Goal: Information Seeking & Learning: Find specific fact

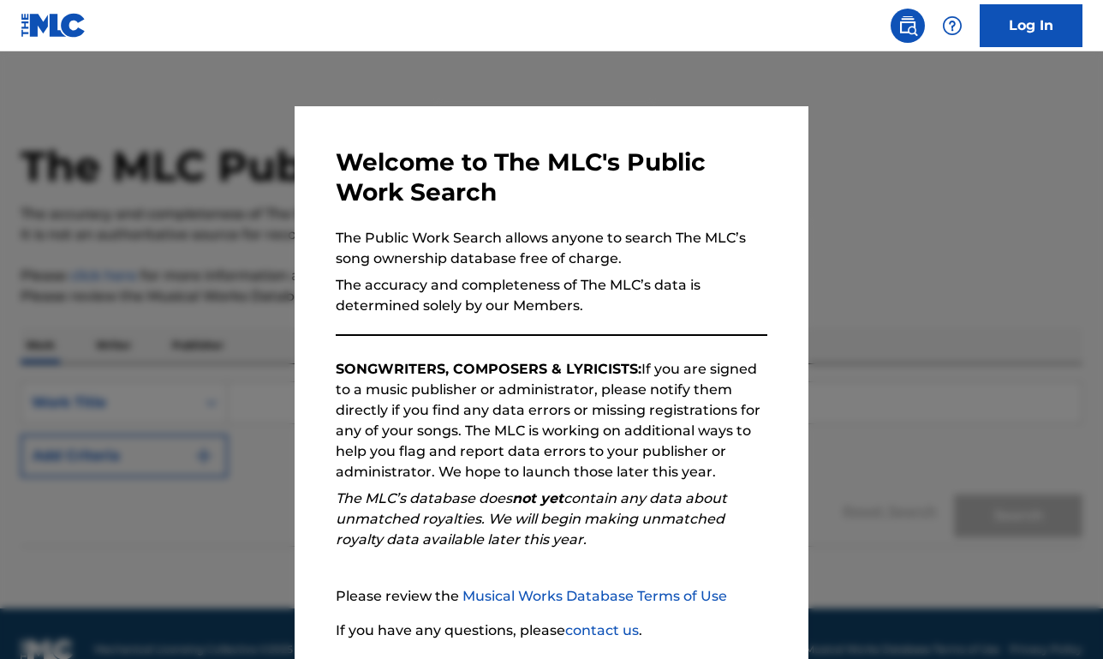
scroll to position [125, 0]
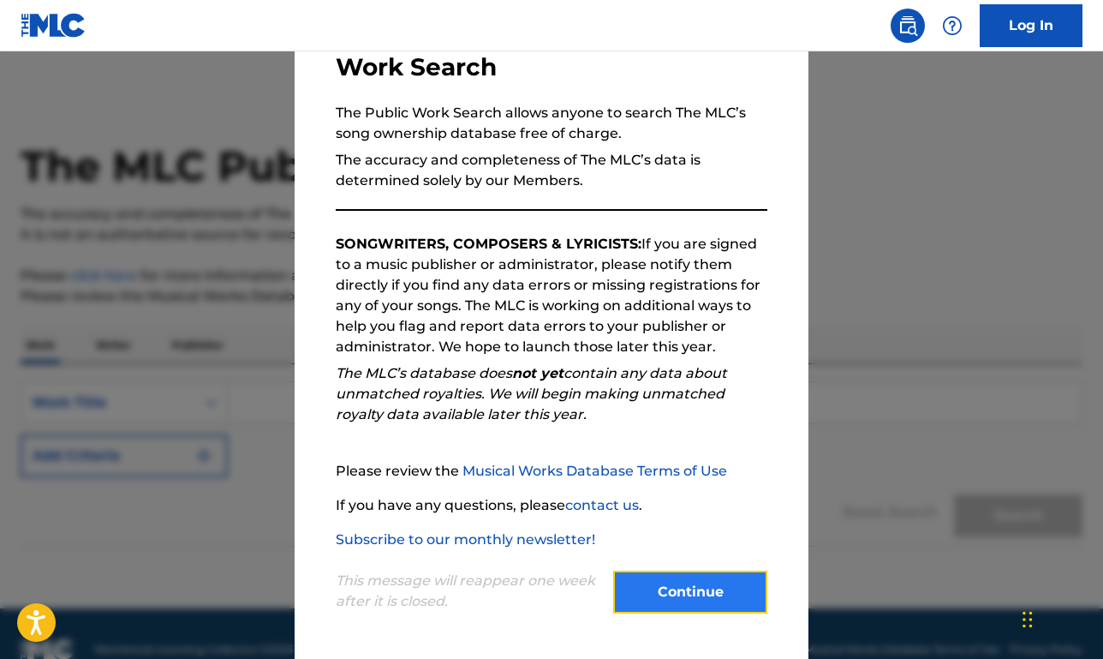
click at [689, 579] on button "Continue" at bounding box center [690, 592] width 154 height 43
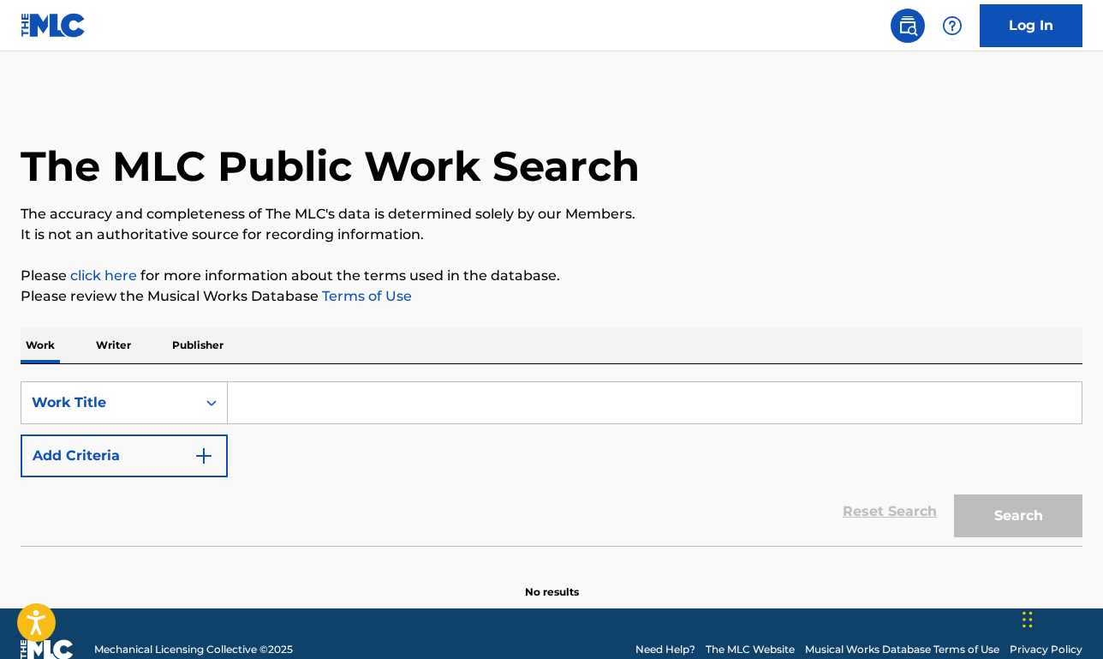
scroll to position [0, 0]
click at [302, 428] on div "SearchWithCriteriaa24f6632-8b43-4598-aeb2-3bb2e91ddfd0 Work Title Add Criteria" at bounding box center [552, 429] width 1062 height 96
click at [213, 358] on p "Publisher" at bounding box center [198, 345] width 62 height 36
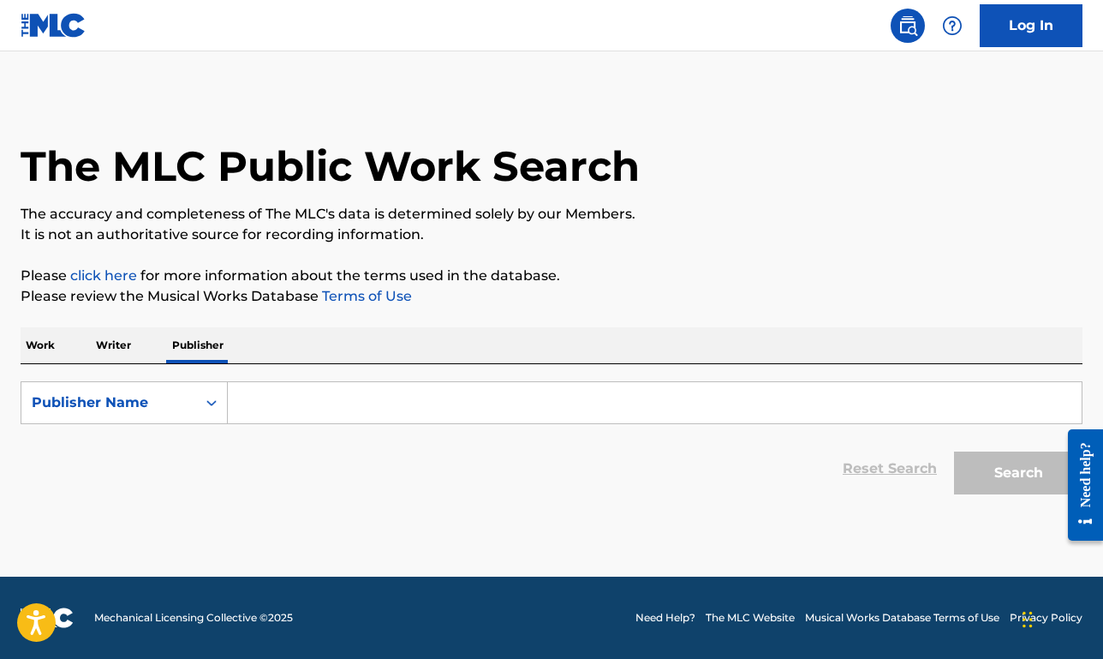
click at [349, 399] on input "Search Form" at bounding box center [655, 402] width 854 height 41
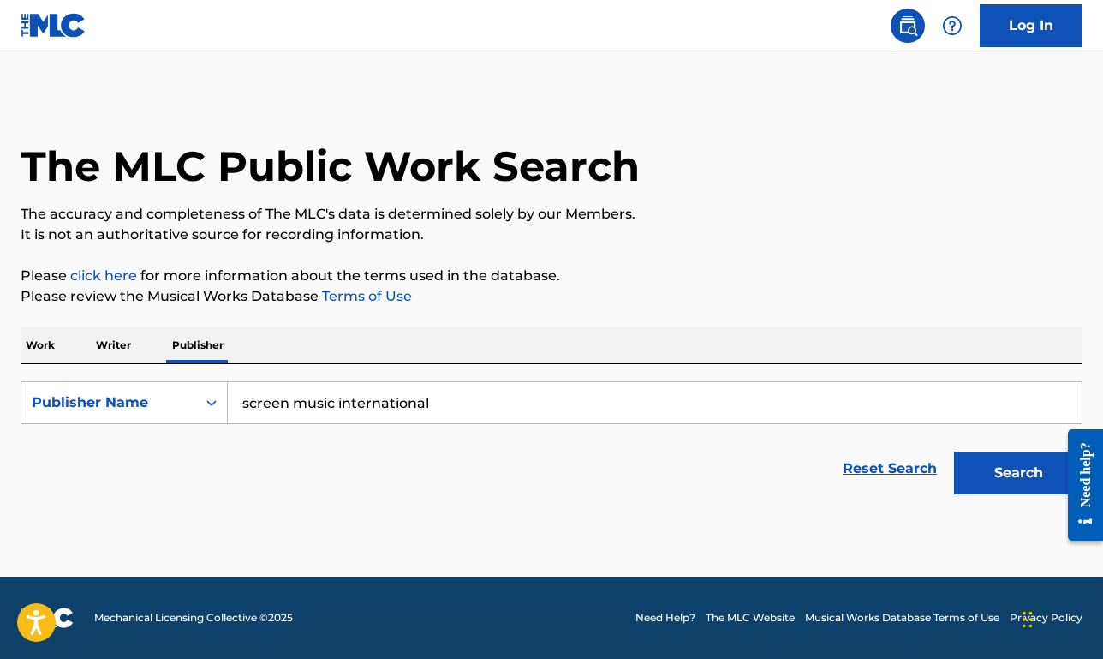
type input "screen music international"
click at [954, 451] on button "Search" at bounding box center [1018, 472] width 129 height 43
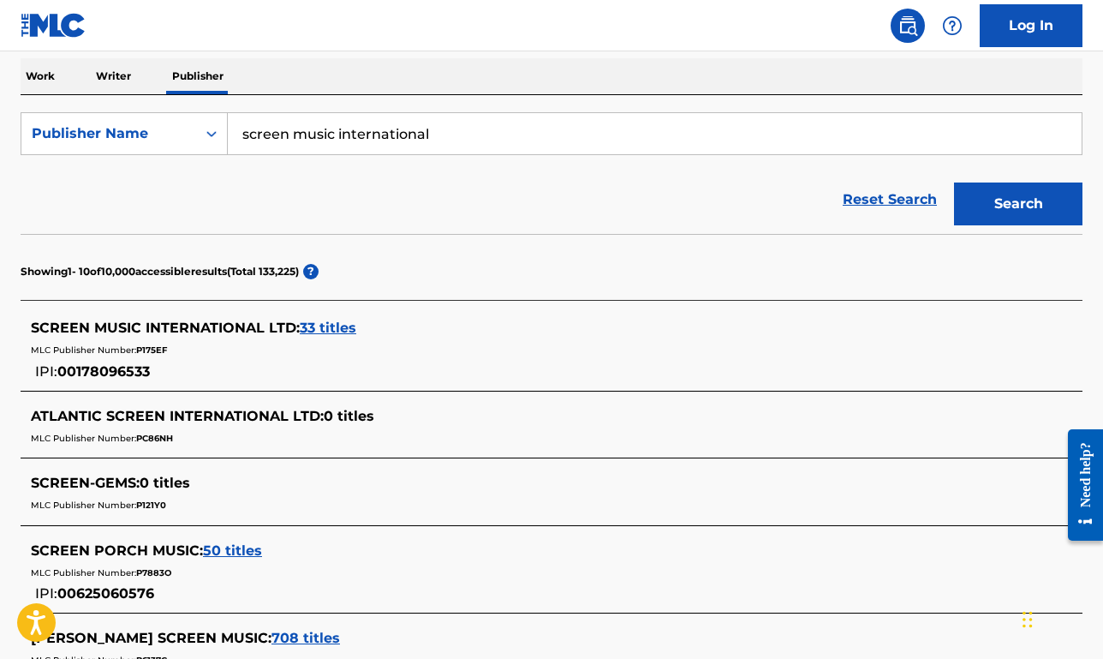
scroll to position [294, 0]
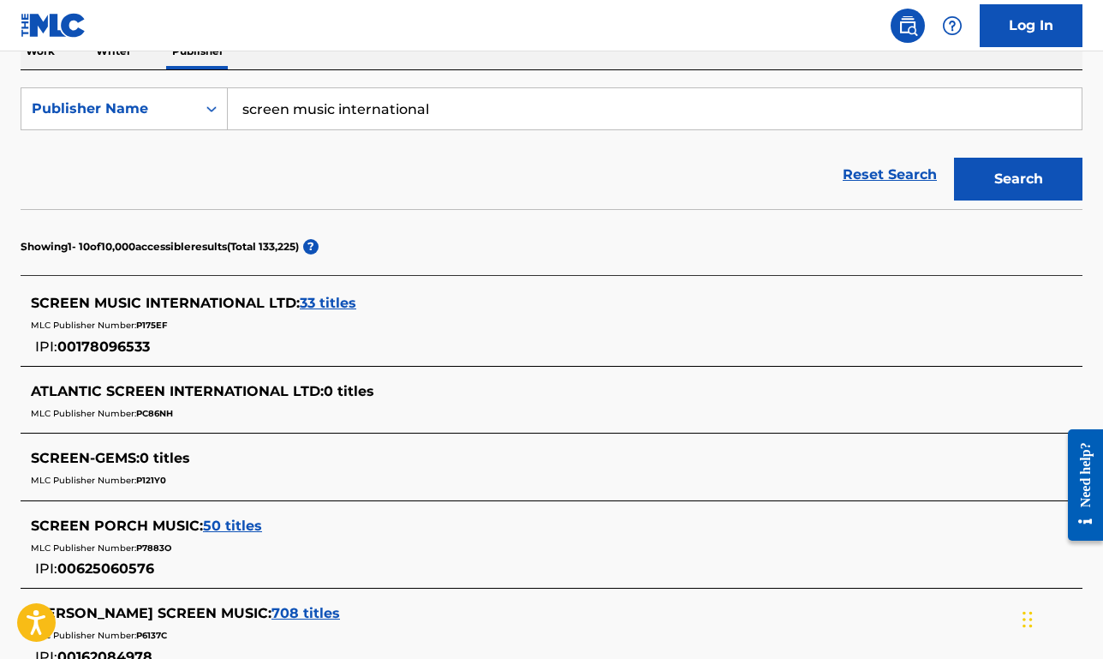
click at [343, 297] on span "33 titles" at bounding box center [328, 303] width 57 height 16
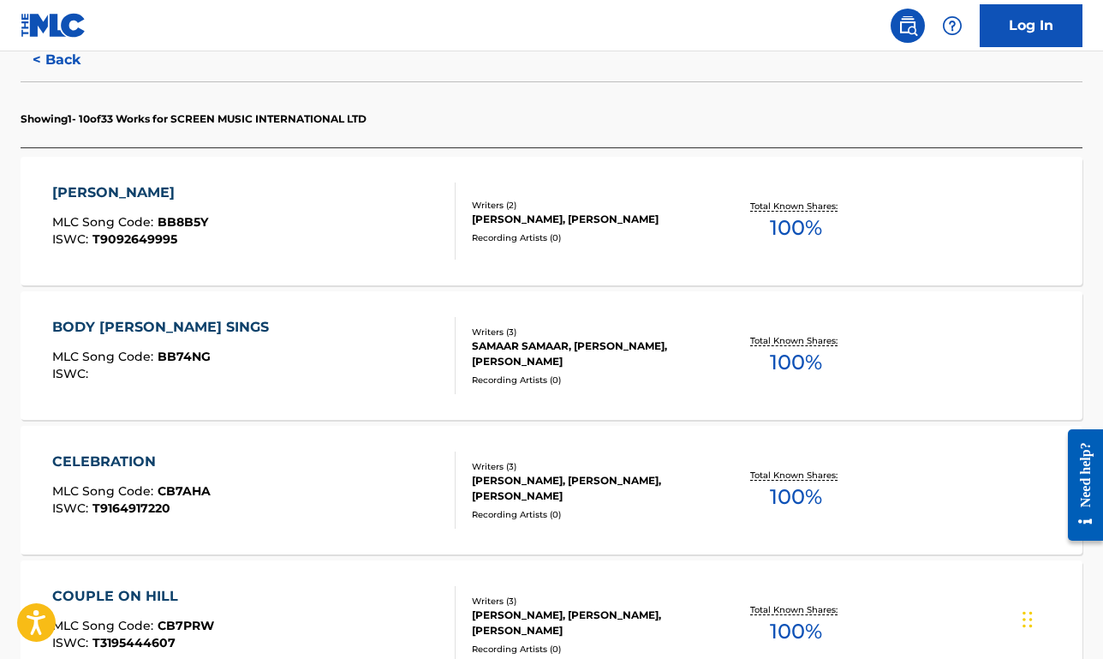
scroll to position [475, 0]
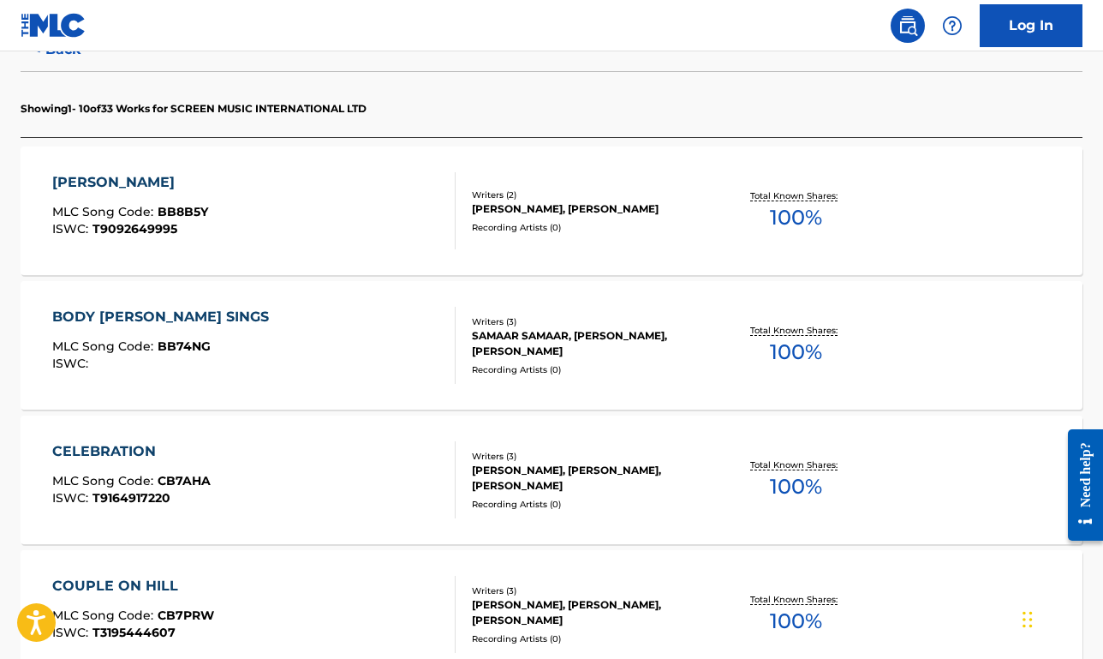
click at [392, 394] on div "BODY GAURD SINGS MLC Song Code : BB74NG ISWC : Writers ( 3 ) SAMAAR SAMAAR, KUD…" at bounding box center [552, 345] width 1062 height 129
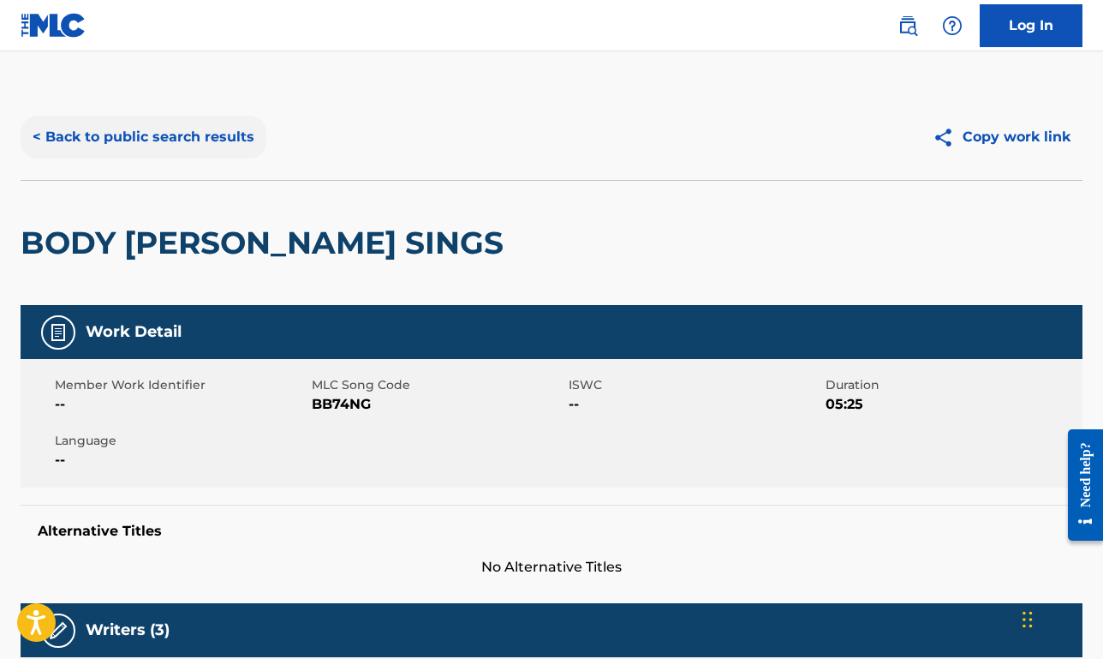
click at [215, 147] on button "< Back to public search results" at bounding box center [144, 137] width 246 height 43
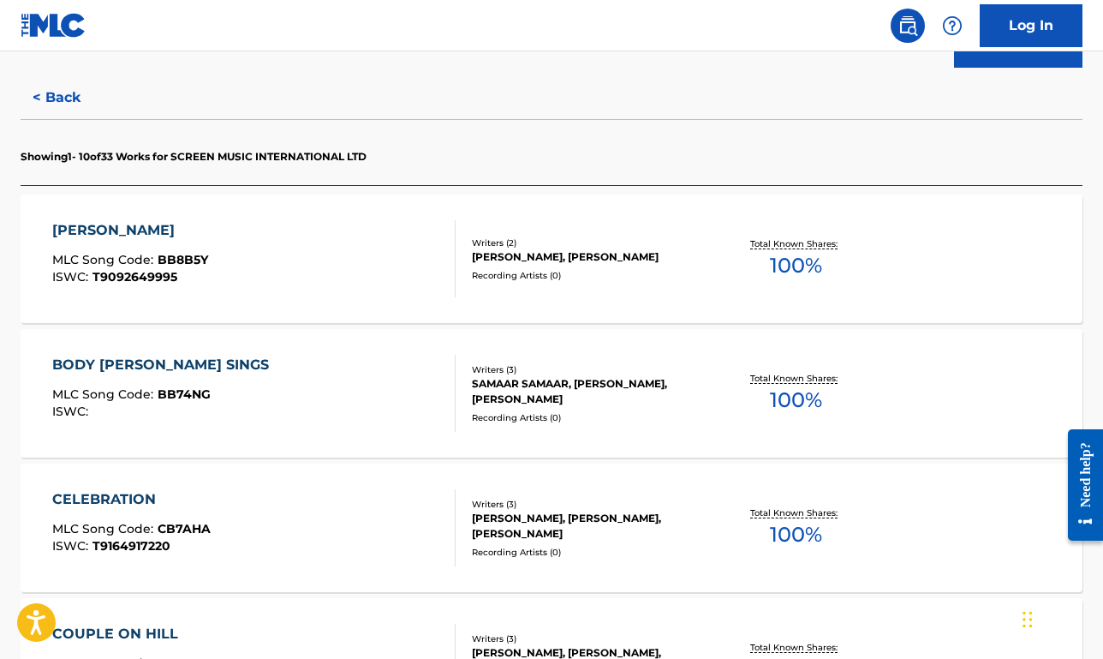
scroll to position [431, 0]
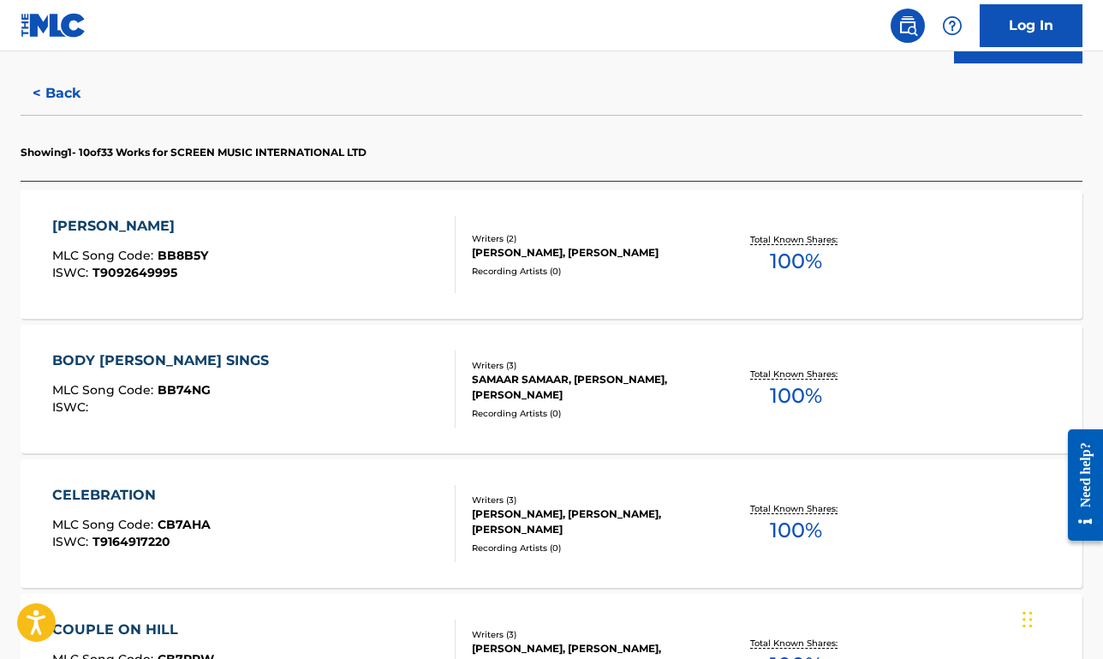
click at [317, 244] on div "BOBBY MLC Song Code : BB8B5Y ISWC : T9092649995" at bounding box center [254, 254] width 404 height 77
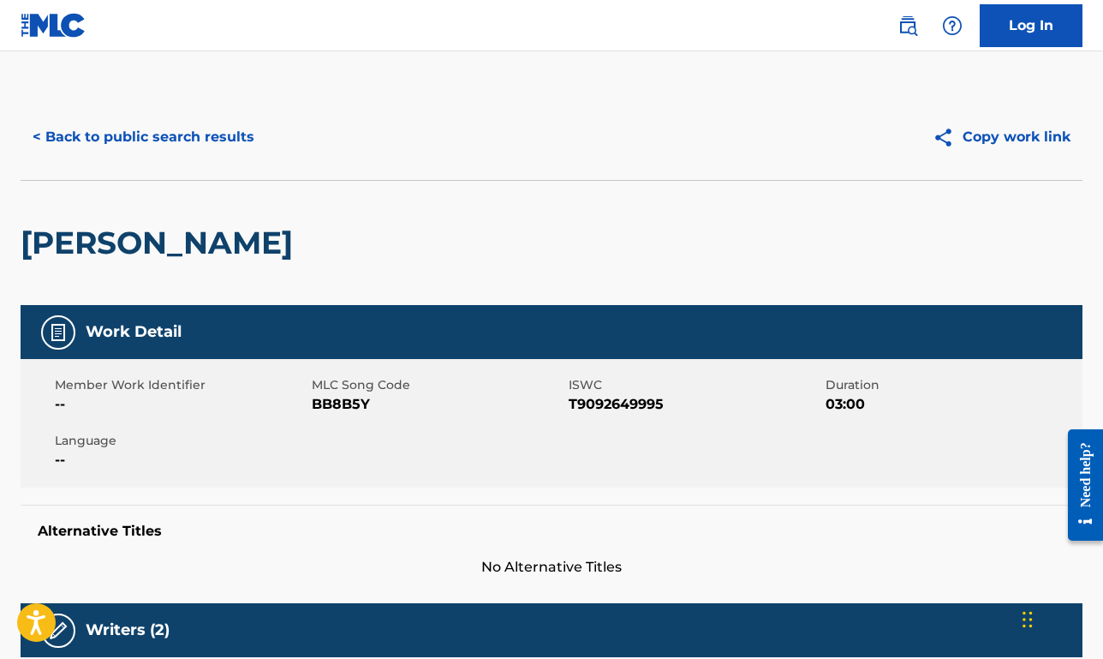
click at [213, 114] on div "< Back to public search results Copy work link" at bounding box center [552, 137] width 1062 height 86
click at [214, 126] on button "< Back to public search results" at bounding box center [144, 137] width 246 height 43
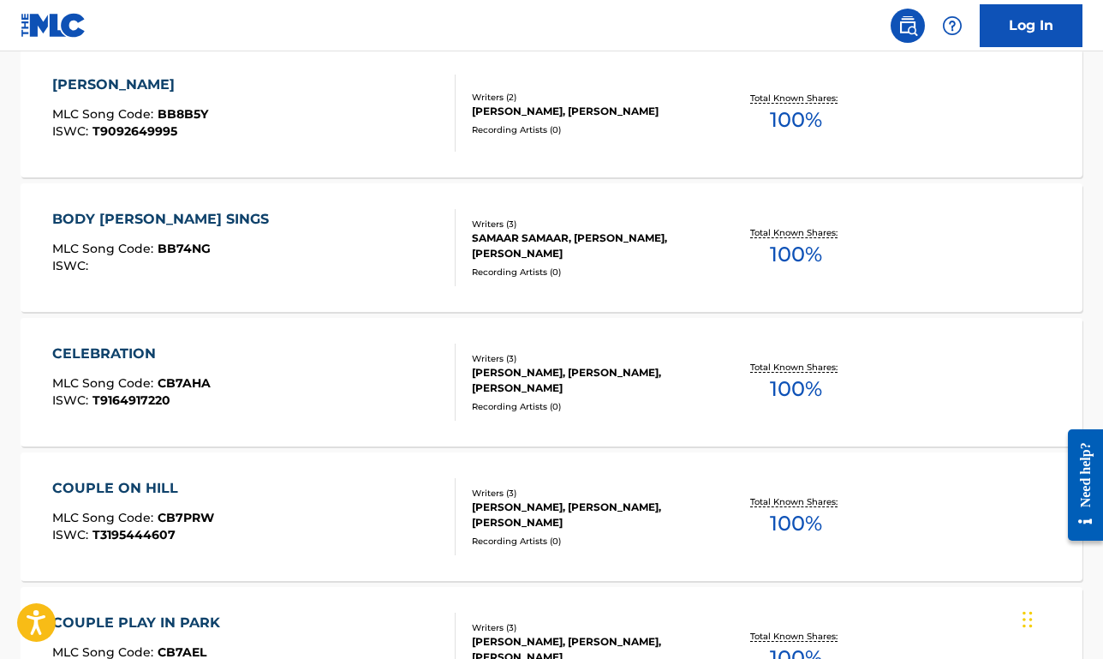
scroll to position [593, 0]
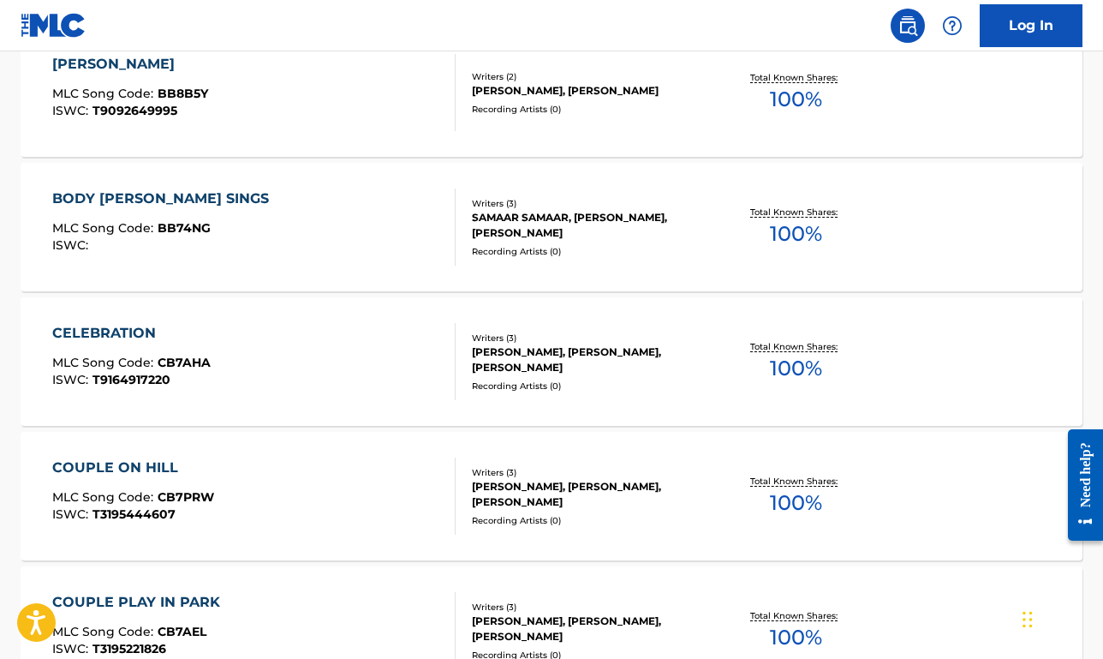
click at [303, 498] on div "COUPLE ON HILL MLC Song Code : CB7PRW ISWC : T3195444607" at bounding box center [254, 495] width 404 height 77
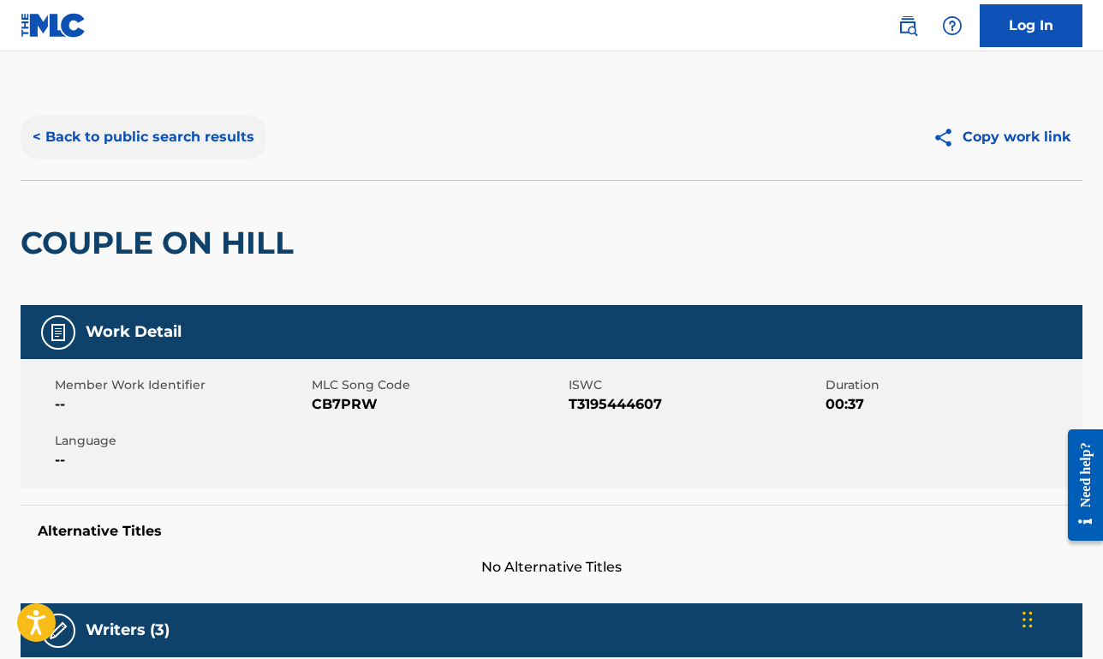
click at [206, 134] on button "< Back to public search results" at bounding box center [144, 137] width 246 height 43
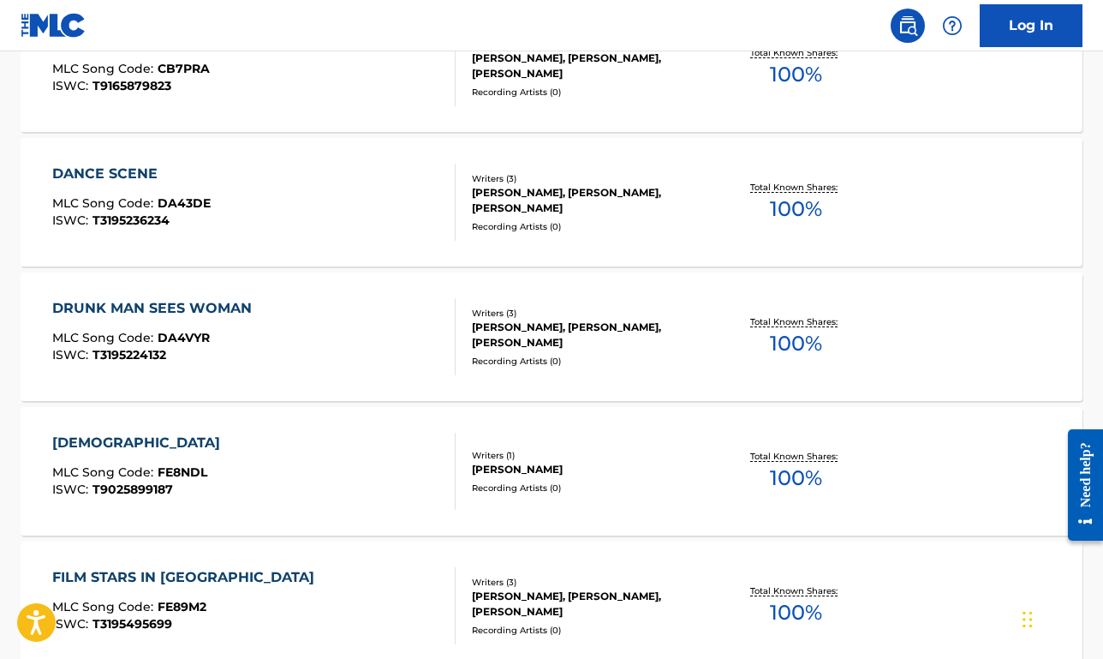
scroll to position [1292, 0]
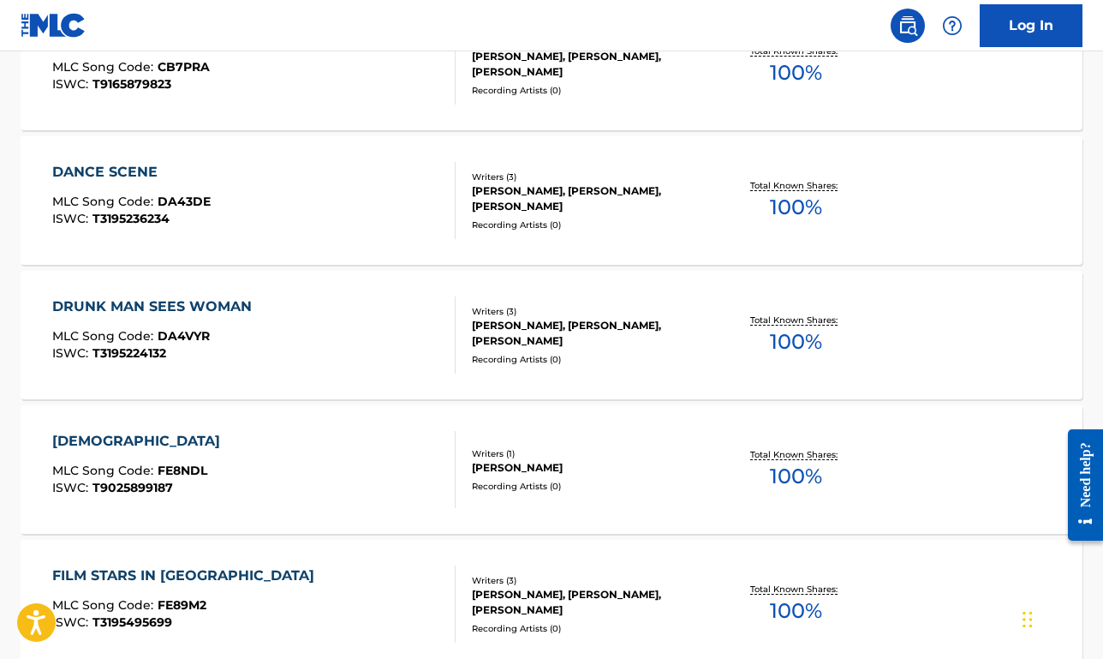
click at [354, 476] on div "FARISHTAY MLC Song Code : FE8NDL ISWC : T9025899187" at bounding box center [254, 469] width 404 height 77
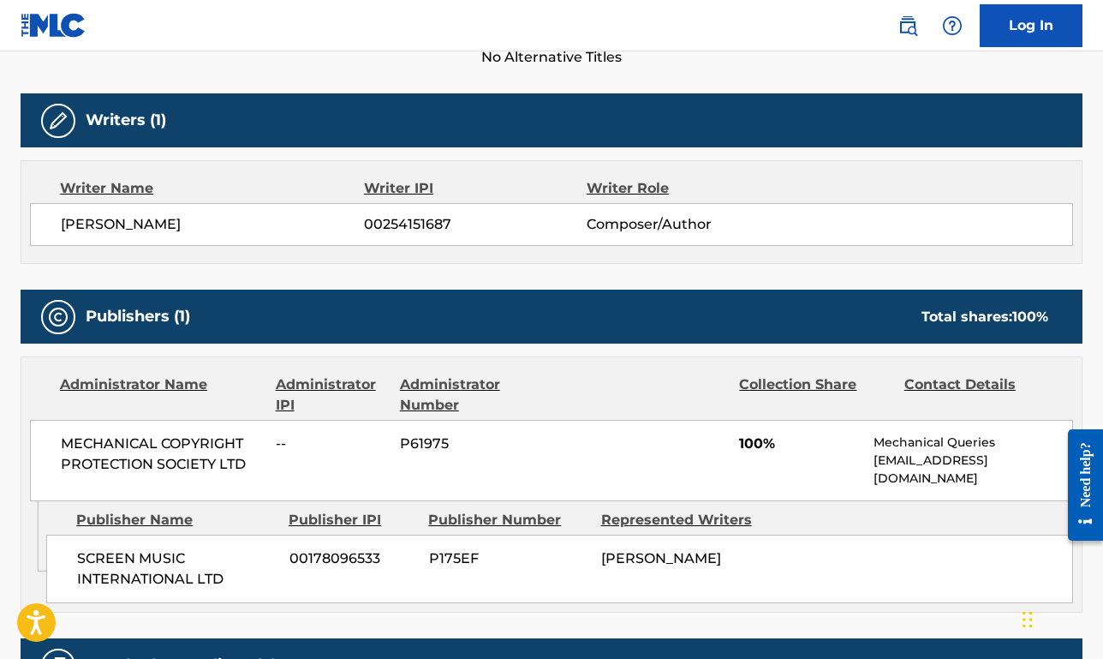
scroll to position [520, 0]
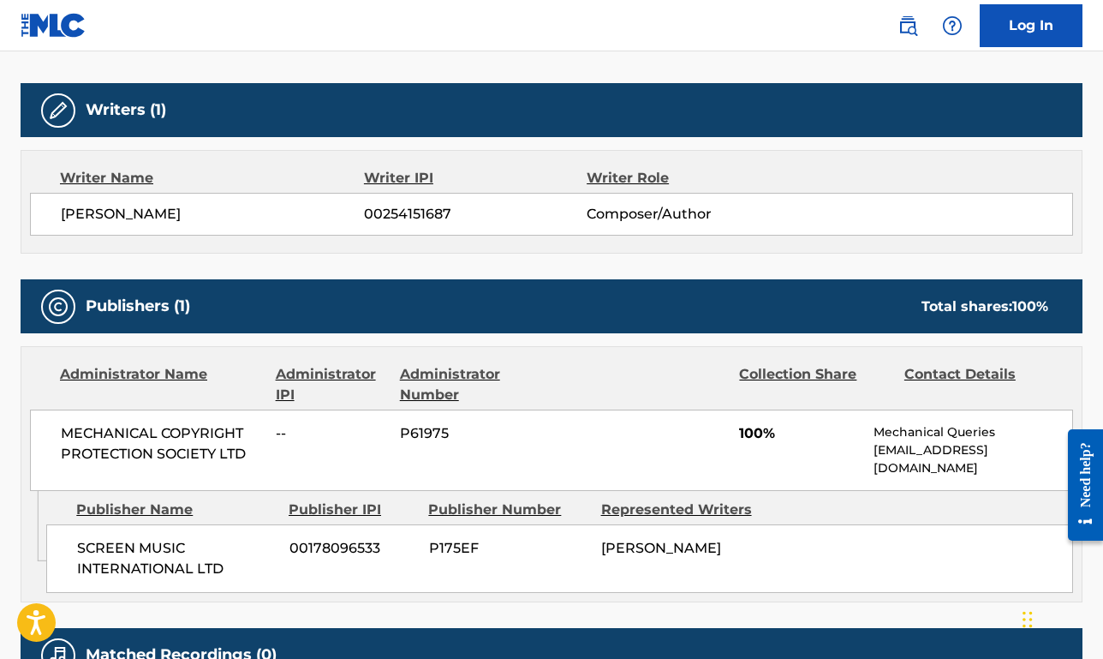
drag, startPoint x: 919, startPoint y: 463, endPoint x: 863, endPoint y: 453, distance: 57.3
click at [863, 453] on div "MECHANICAL COPYRIGHT PROTECTION SOCIETY LTD -- P61975 100% Mechanical Queries m…" at bounding box center [551, 450] width 1043 height 81
copy p "mechanicalqueries@prsformusic.com"
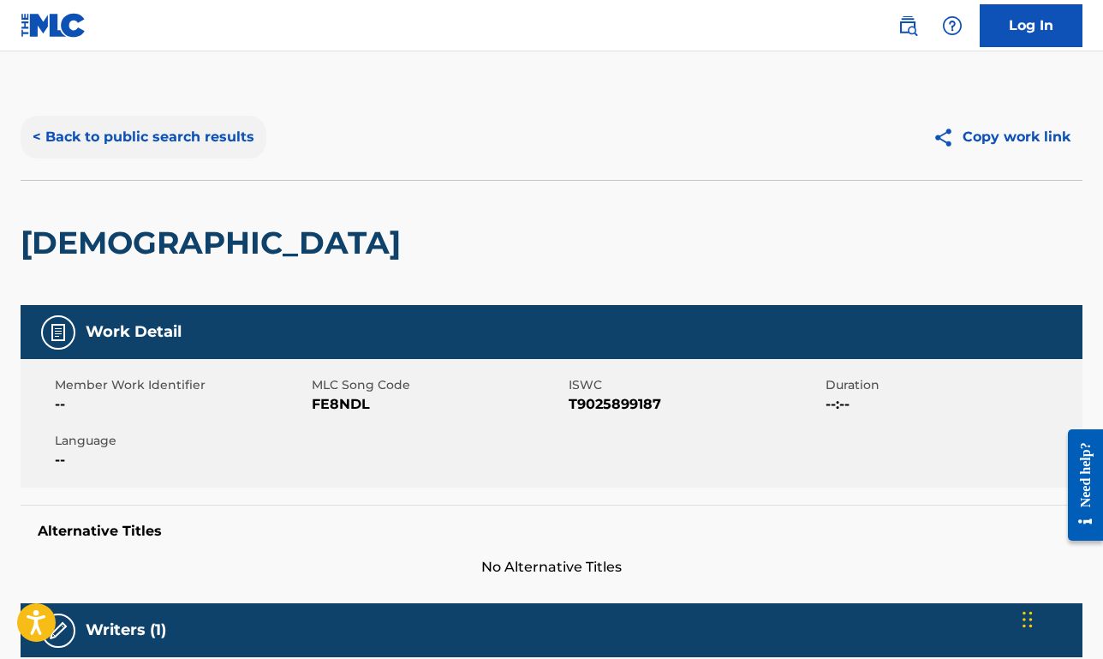
click at [117, 126] on button "< Back to public search results" at bounding box center [144, 137] width 246 height 43
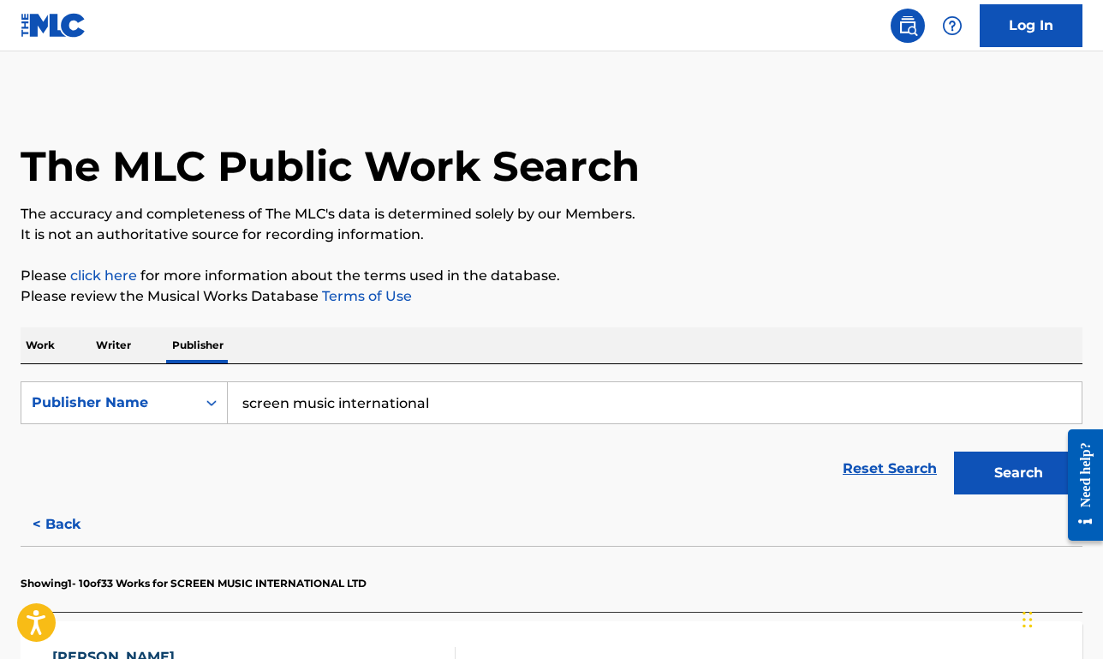
click at [297, 396] on input "screen music international" at bounding box center [655, 402] width 854 height 41
paste input "FINELL BRUNOW"
type input "FINELL BRUNOW"
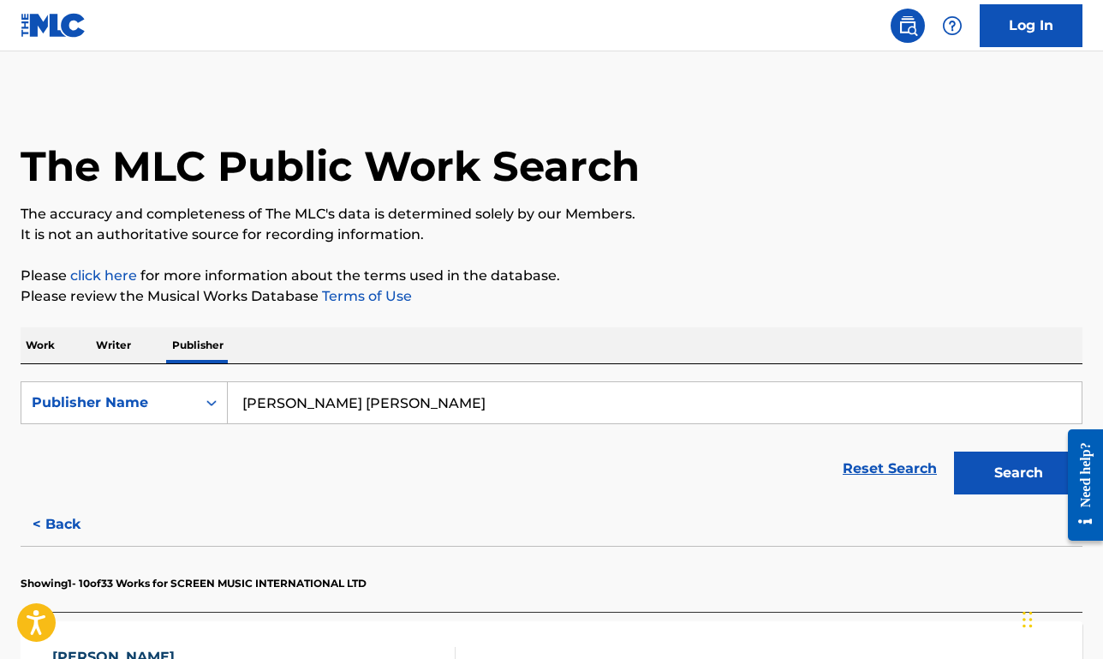
click at [954, 451] on button "Search" at bounding box center [1018, 472] width 129 height 43
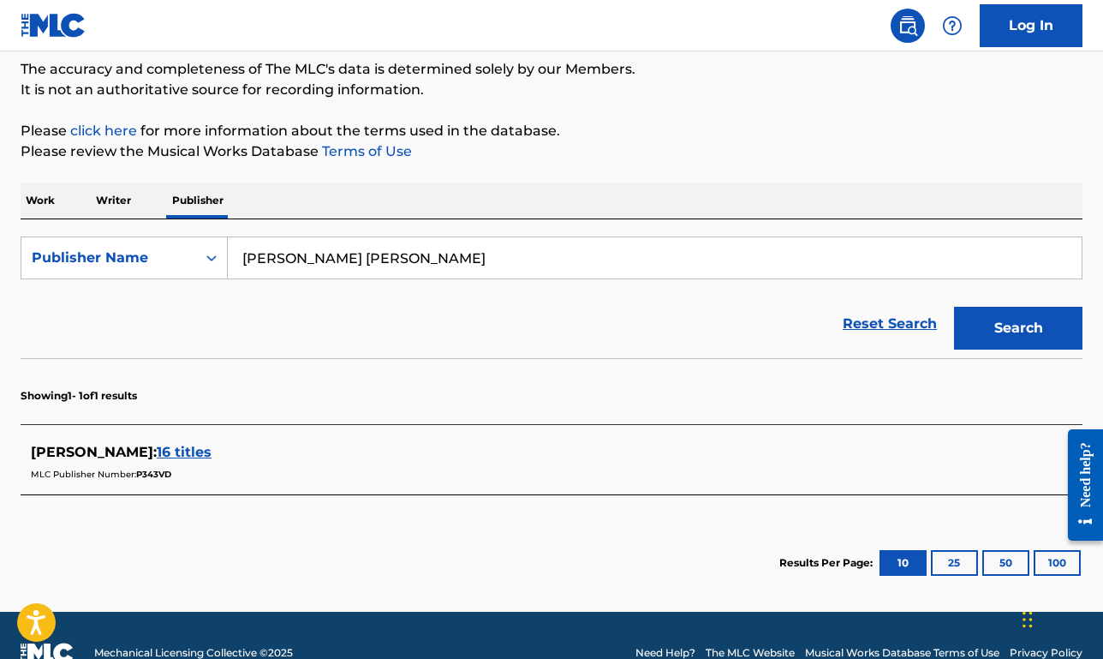
scroll to position [179, 0]
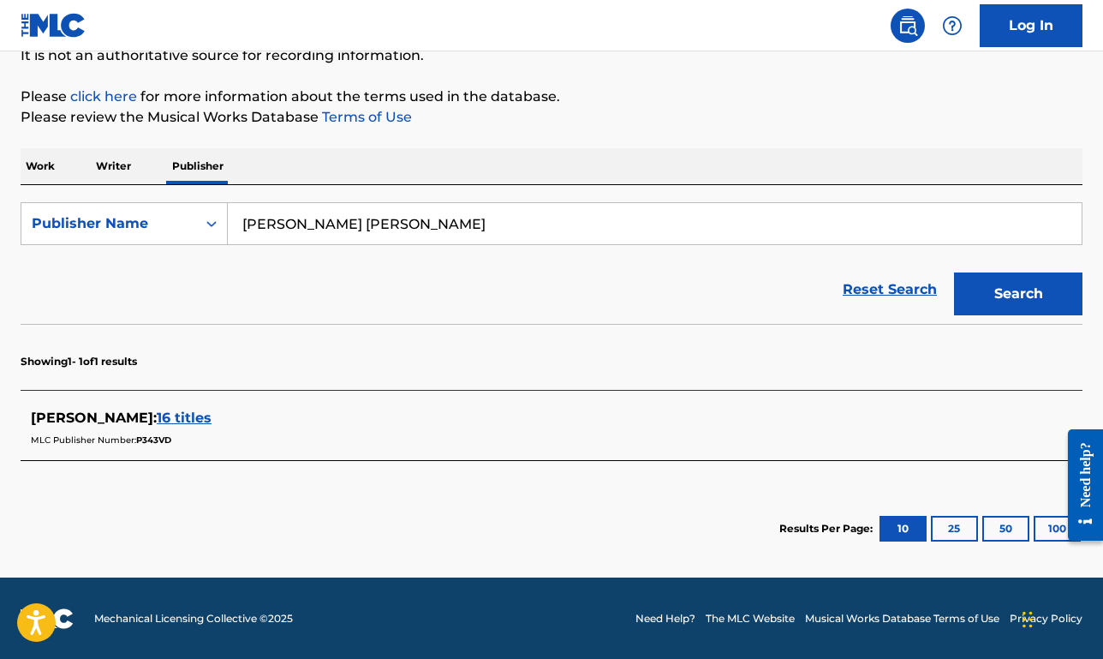
click at [157, 419] on span "16 titles" at bounding box center [184, 418] width 55 height 16
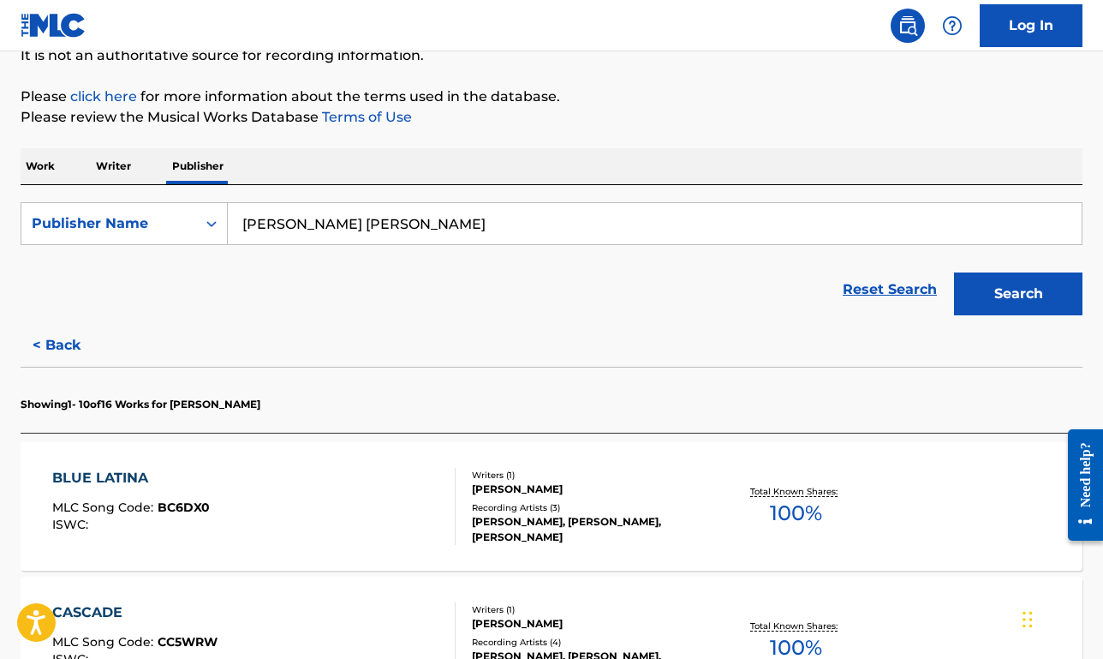
click at [193, 468] on div "BLUE LATINA" at bounding box center [131, 478] width 158 height 21
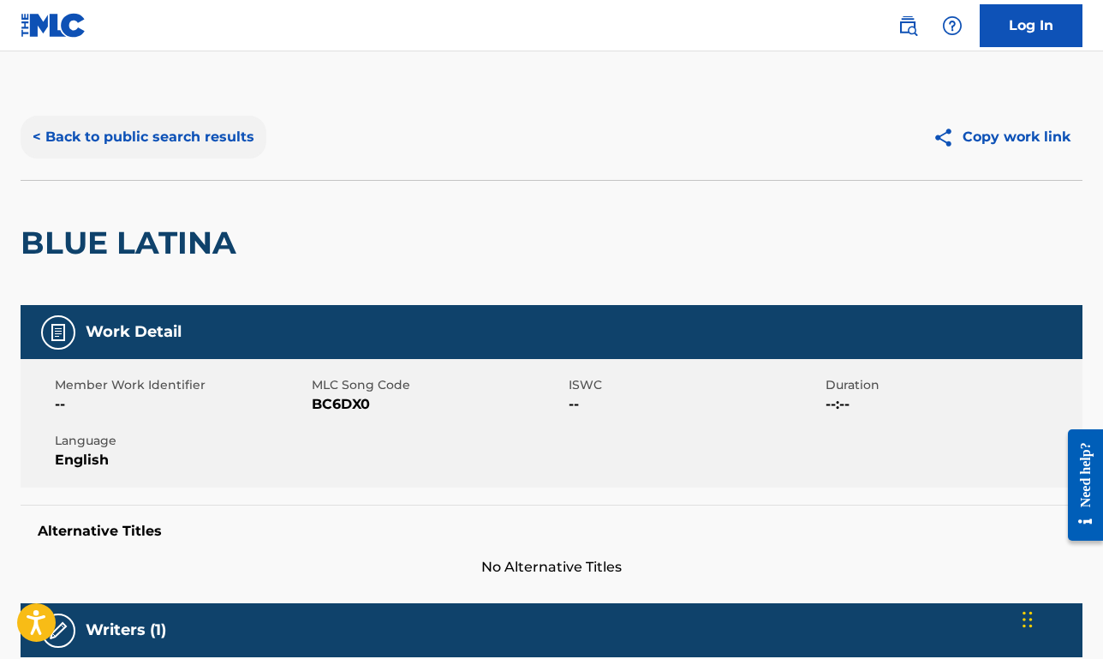
click at [141, 141] on button "< Back to public search results" at bounding box center [144, 137] width 246 height 43
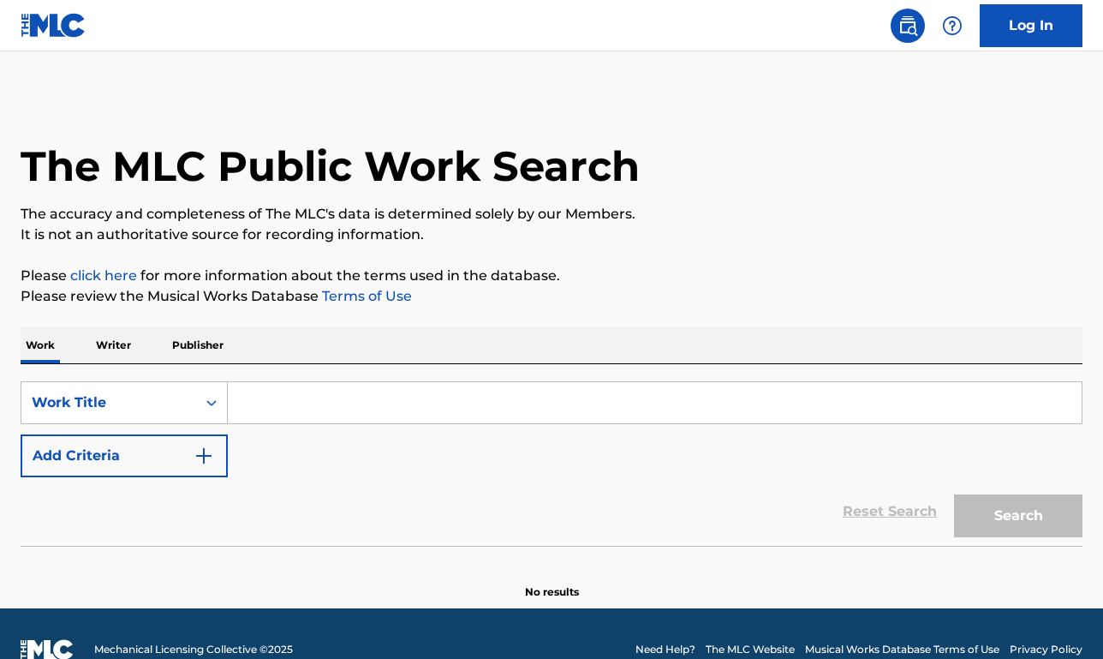
click at [351, 411] on input "Search Form" at bounding box center [655, 402] width 854 height 41
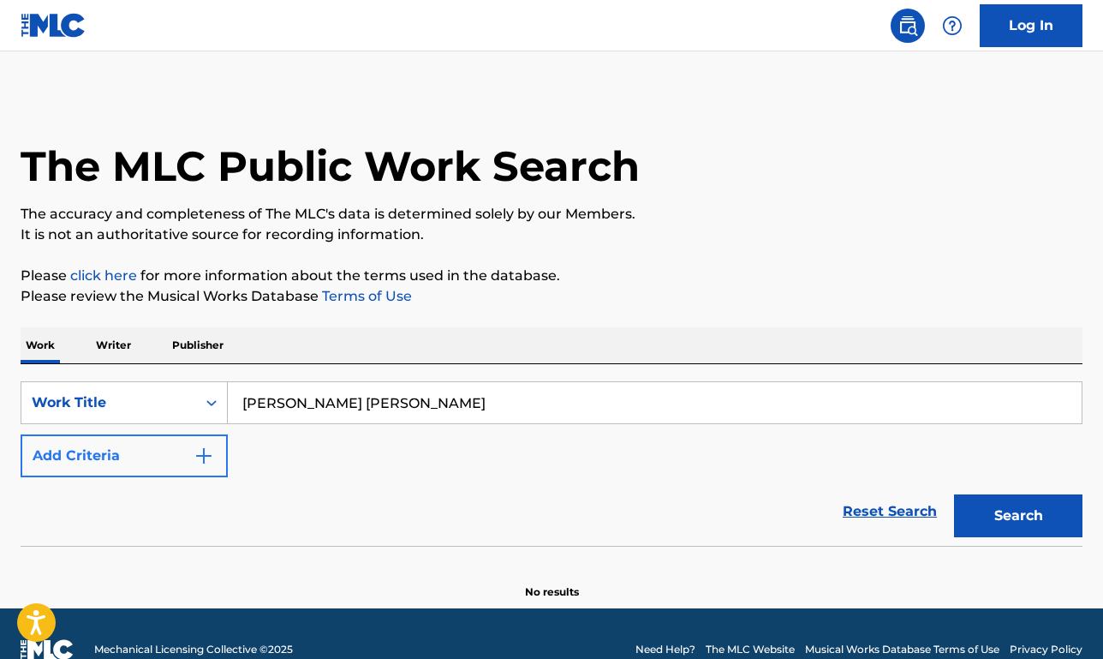
type input "[PERSON_NAME] [PERSON_NAME]"
click at [170, 447] on button "Add Criteria" at bounding box center [124, 455] width 207 height 43
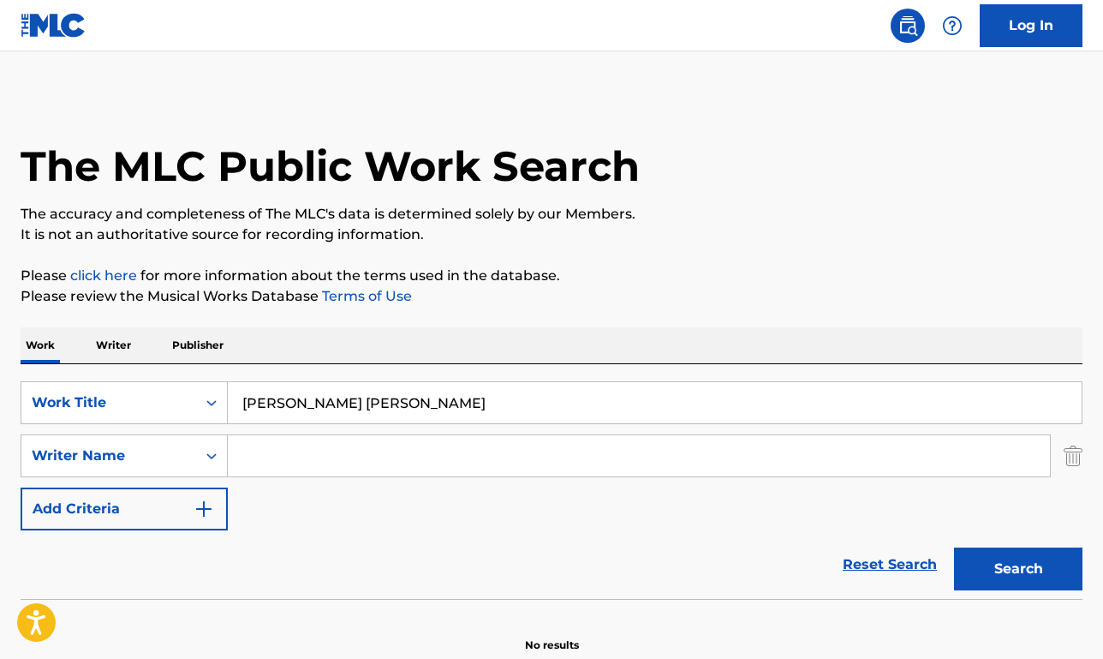
click at [345, 449] on input "Search Form" at bounding box center [639, 455] width 822 height 41
type input "[PERSON_NAME]"
click at [954, 547] on button "Search" at bounding box center [1018, 568] width 129 height 43
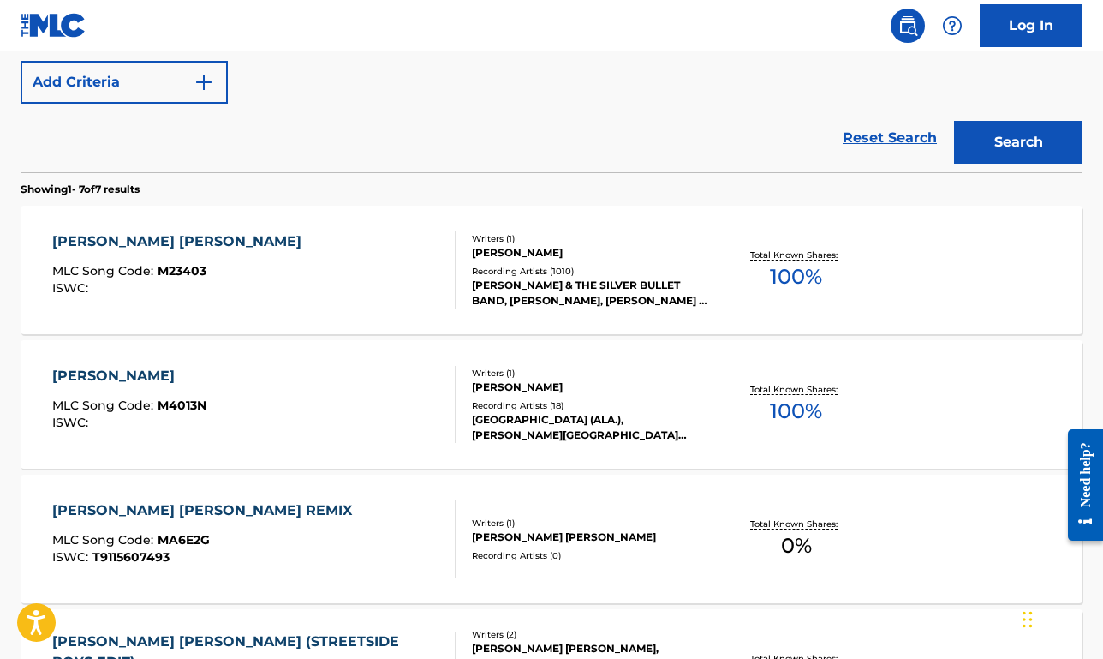
scroll to position [431, 0]
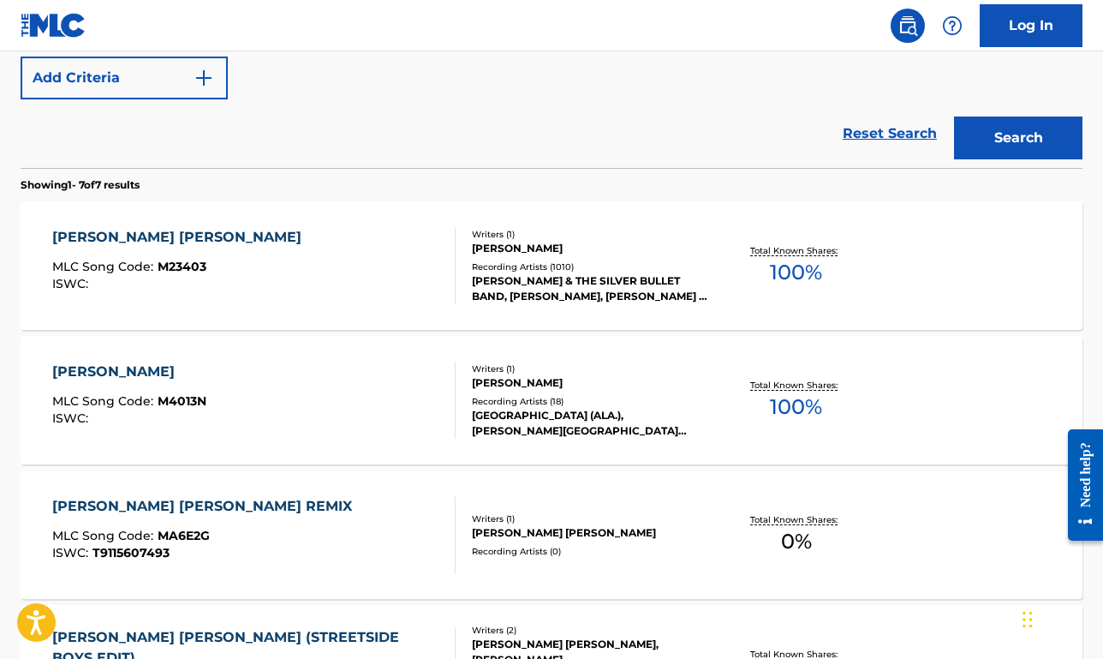
click at [432, 255] on div "[PERSON_NAME] [PERSON_NAME] MLC Song Code : M23403 ISWC :" at bounding box center [254, 265] width 404 height 77
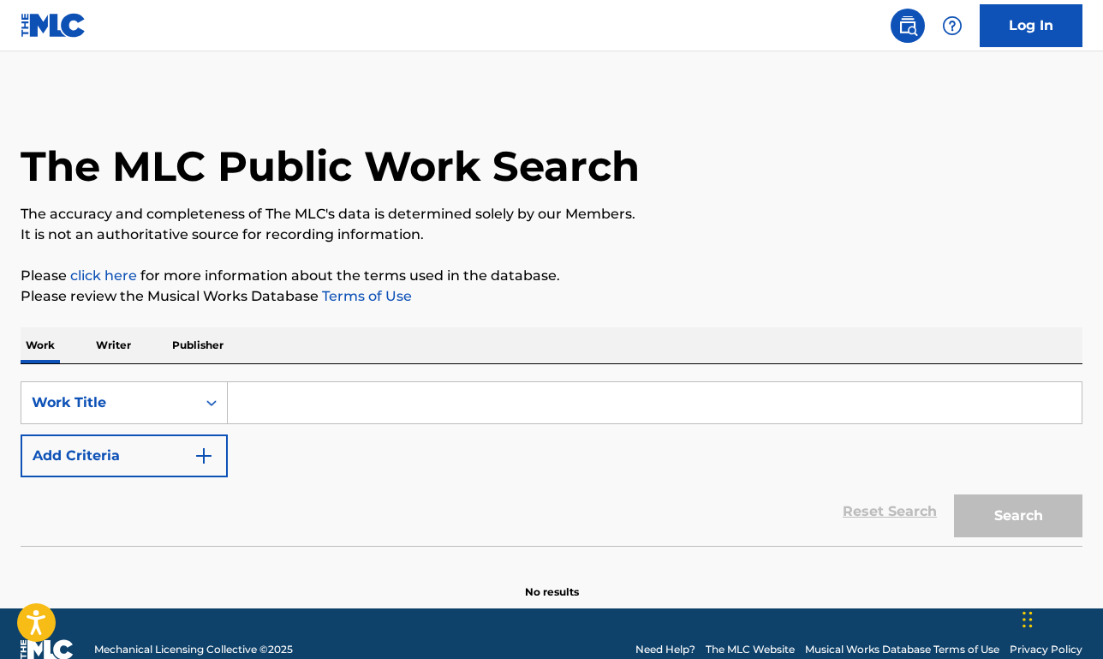
click at [205, 337] on p "Publisher" at bounding box center [198, 345] width 62 height 36
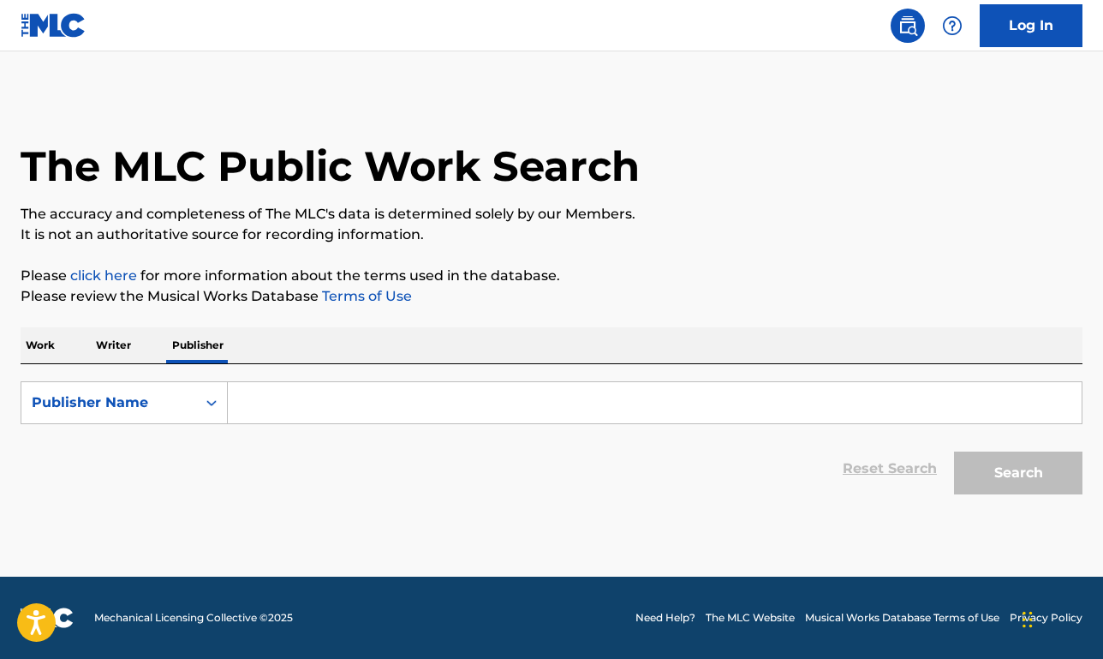
click at [287, 405] on input "Search Form" at bounding box center [655, 402] width 854 height 41
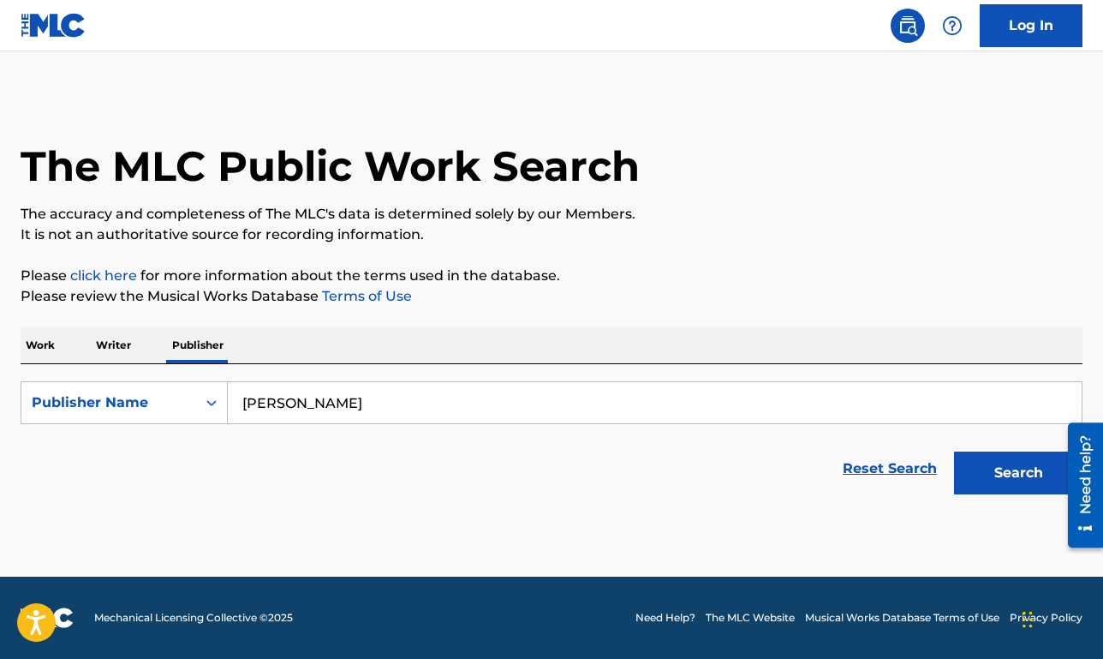
type input "neal hefti"
click at [954, 451] on button "Search" at bounding box center [1018, 472] width 129 height 43
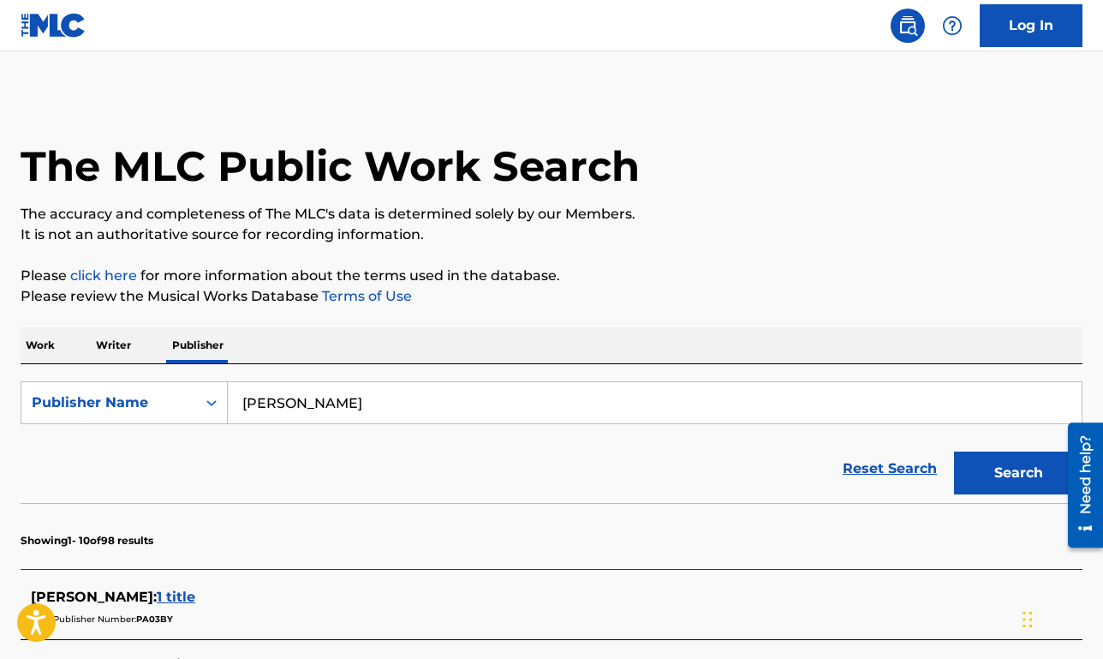
click at [102, 343] on p "Writer" at bounding box center [113, 345] width 45 height 36
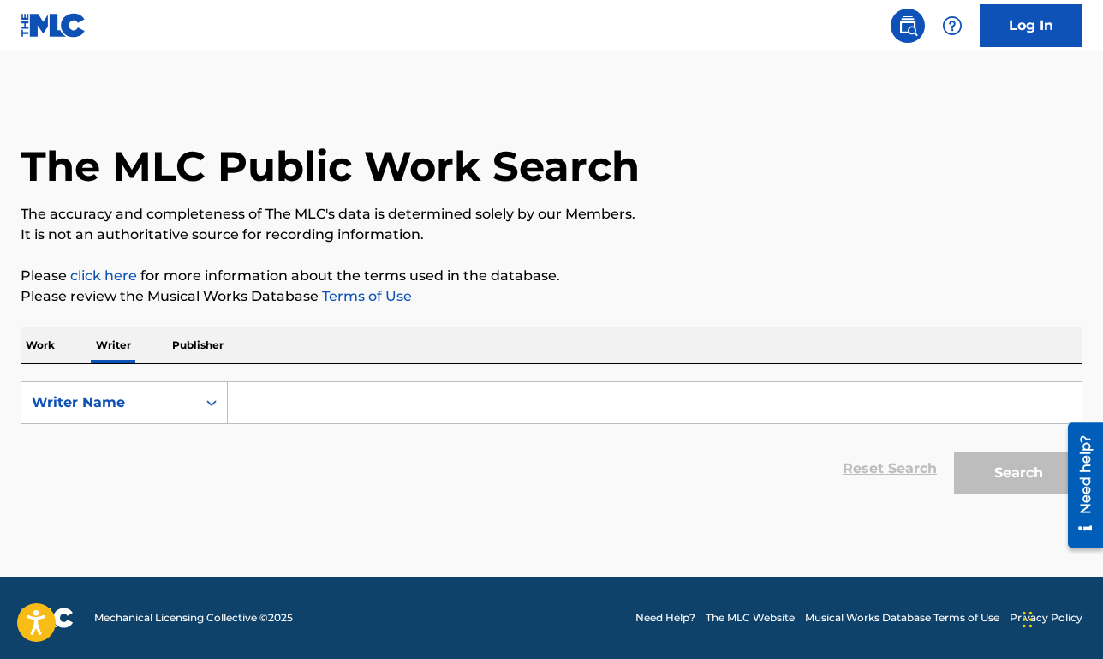
click at [293, 404] on input "Search Form" at bounding box center [655, 402] width 854 height 41
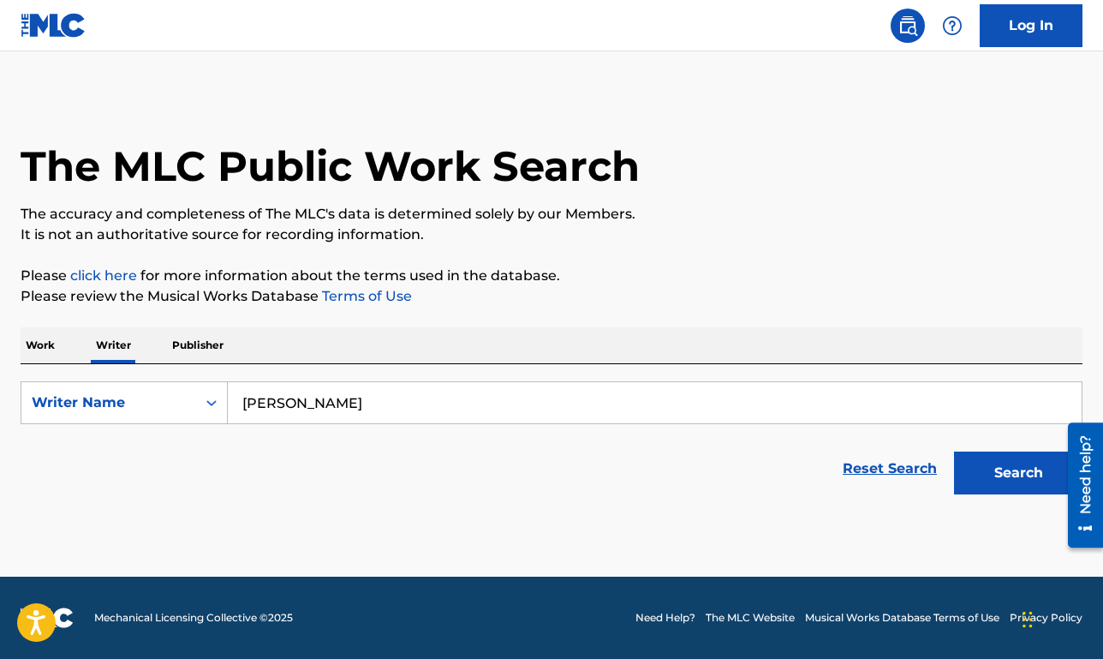
type input "neal hefti"
click at [954, 451] on button "Search" at bounding box center [1018, 472] width 129 height 43
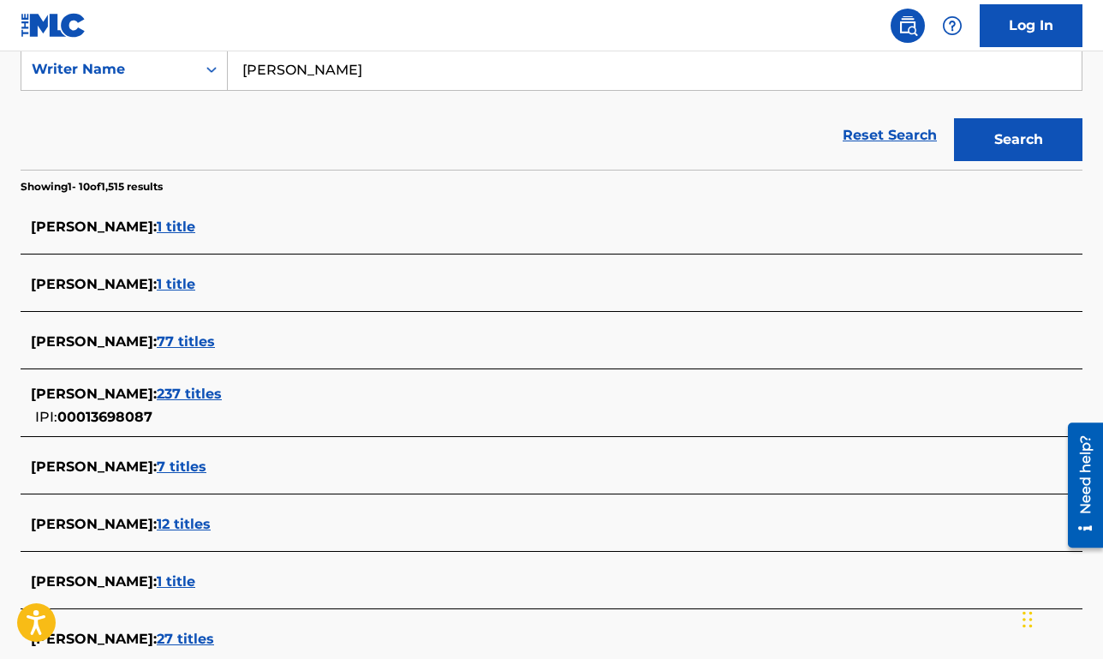
scroll to position [344, 0]
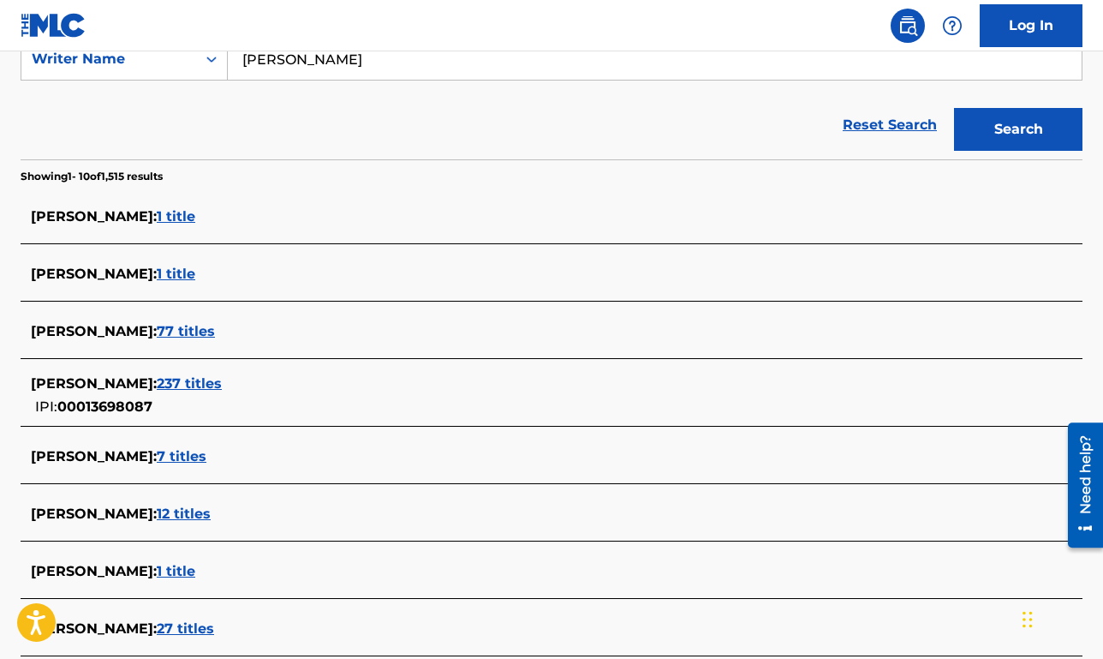
click at [176, 385] on span "237 titles" at bounding box center [189, 383] width 65 height 16
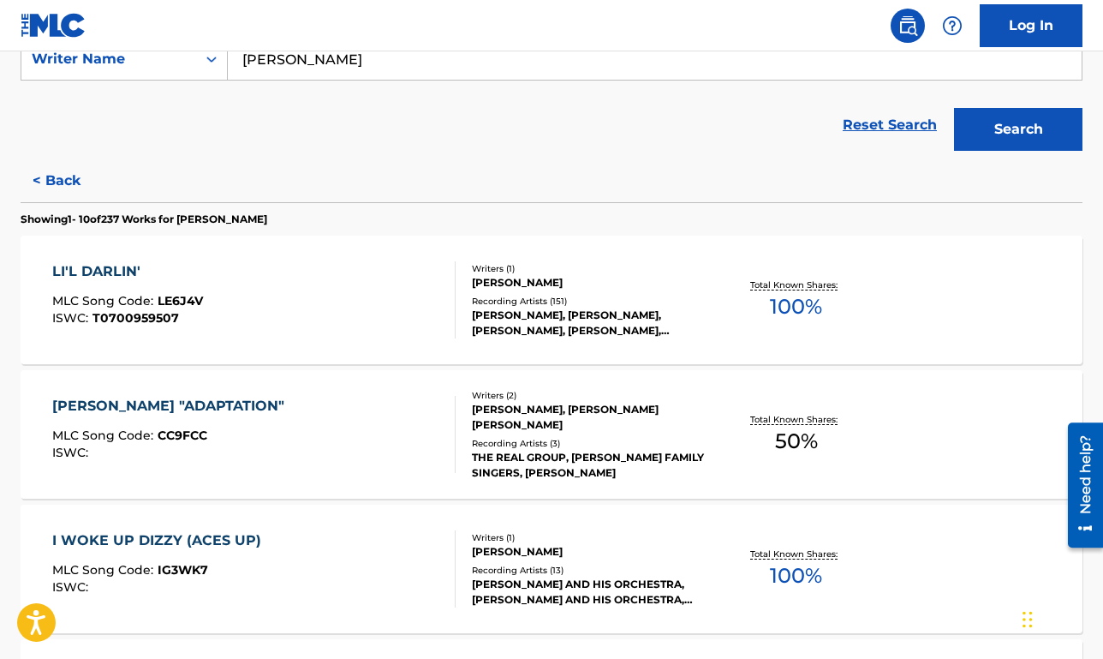
click at [315, 424] on div "COUNT BASIE "ADAPTATION" MLC Song Code : CC9FCC ISWC :" at bounding box center [254, 434] width 404 height 77
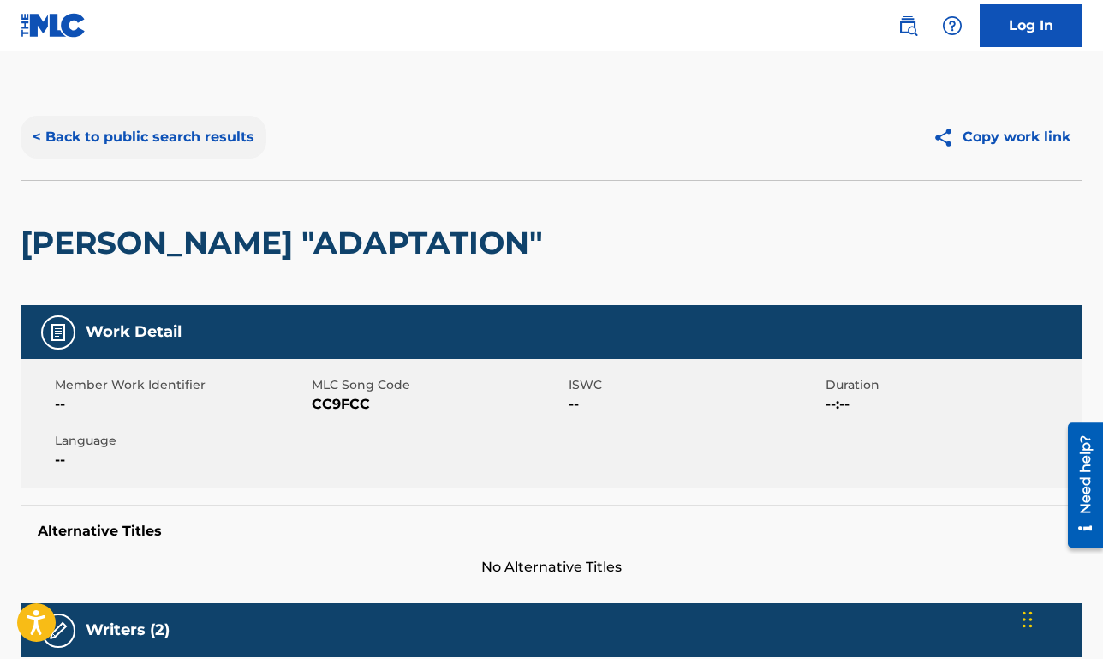
click at [207, 129] on button "< Back to public search results" at bounding box center [144, 137] width 246 height 43
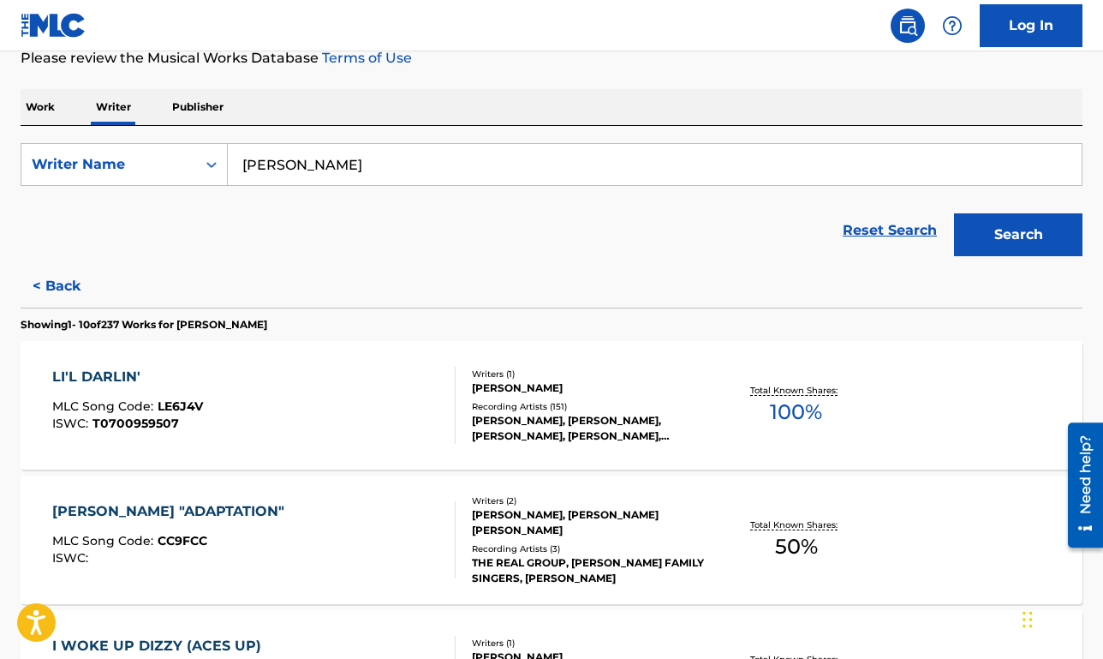
scroll to position [269, 0]
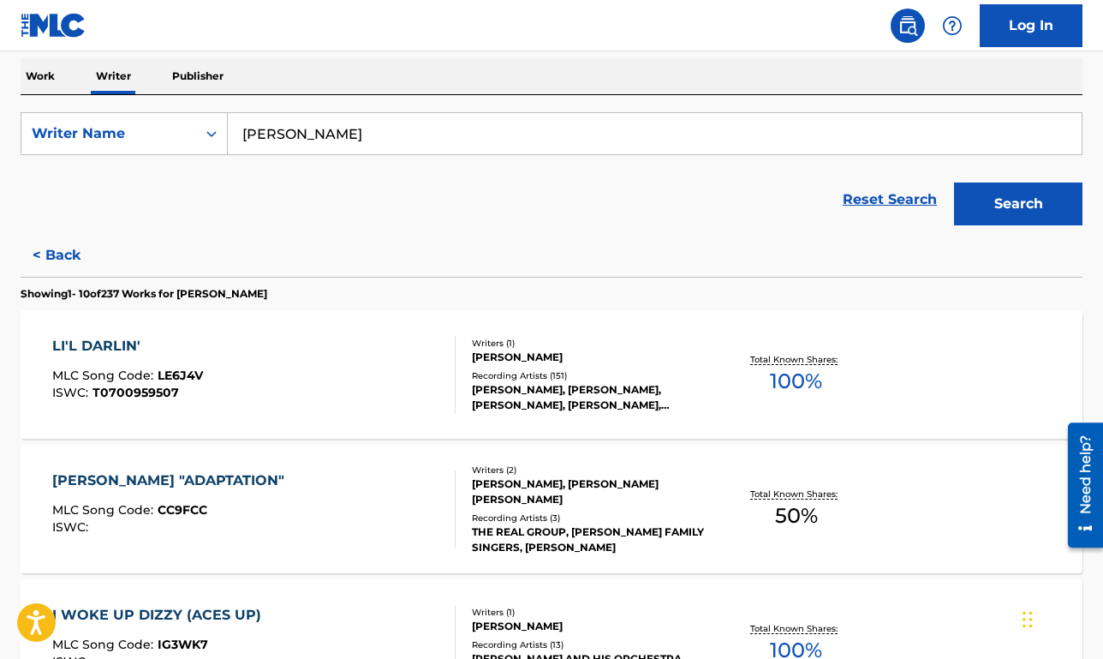
click at [338, 380] on div "LI'L DARLIN' MLC Song Code : LE6J4V ISWC : T0700959507" at bounding box center [254, 374] width 404 height 77
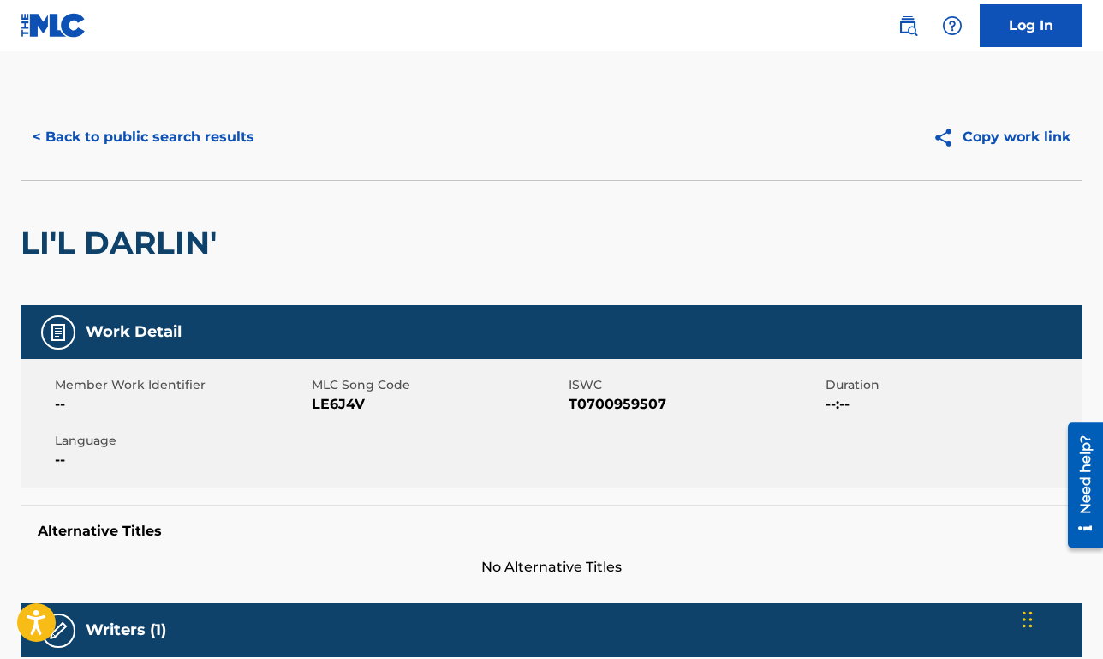
click at [202, 111] on div "< Back to public search results Copy work link" at bounding box center [552, 137] width 1062 height 86
click at [203, 134] on button "< Back to public search results" at bounding box center [144, 137] width 246 height 43
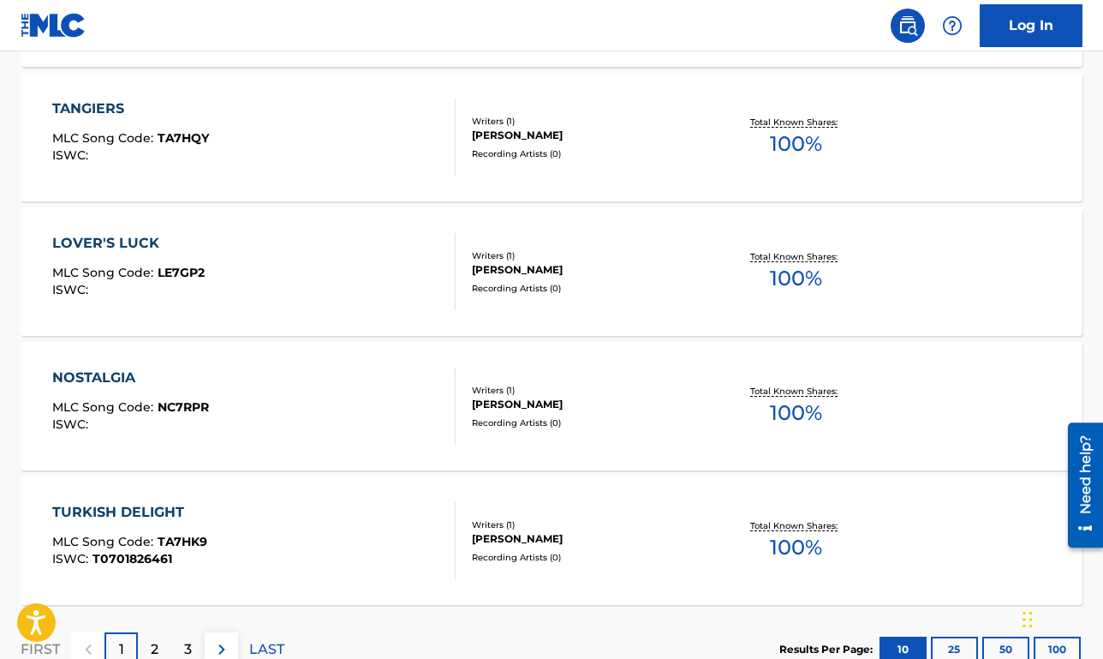
scroll to position [1318, 0]
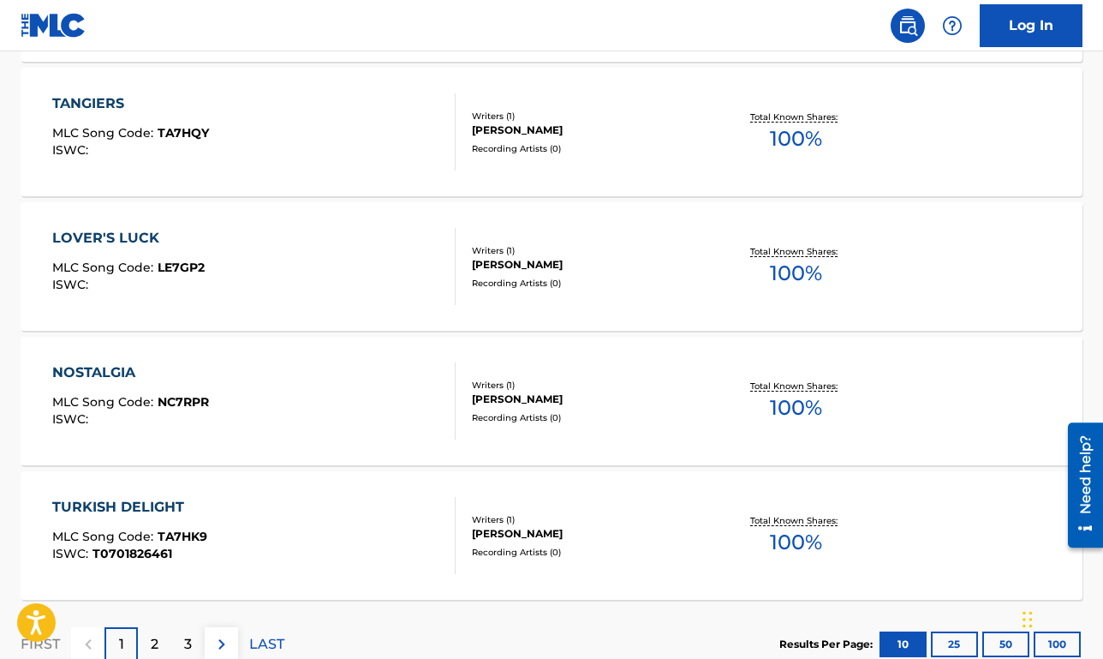
click at [339, 421] on div "NOSTALGIA MLC Song Code : NC7RPR ISWC :" at bounding box center [254, 400] width 404 height 77
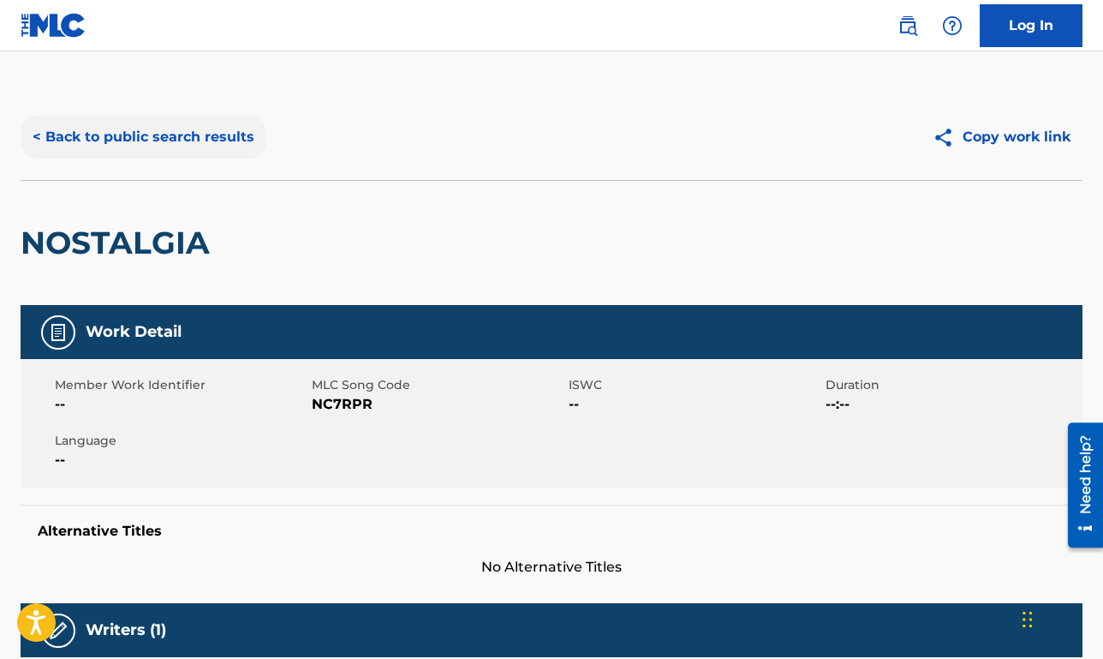
click at [176, 152] on button "< Back to public search results" at bounding box center [144, 137] width 246 height 43
